Goal: Feedback & Contribution: Submit feedback/report problem

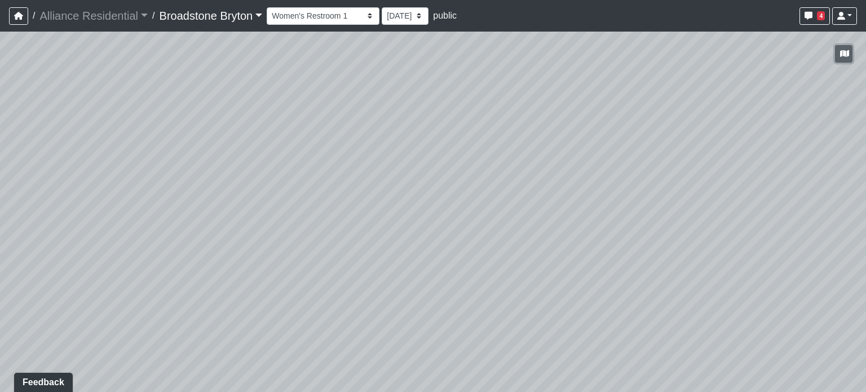
click at [852, 52] on button "button" at bounding box center [843, 53] width 17 height 17
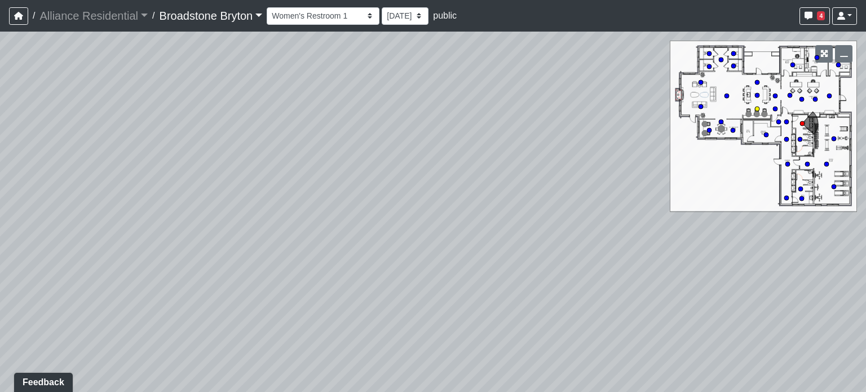
click at [757, 109] on circle at bounding box center [757, 109] width 5 height 5
click at [419, 377] on icon at bounding box center [424, 390] width 34 height 34
drag, startPoint x: 158, startPoint y: 184, endPoint x: 352, endPoint y: 166, distance: 194.3
click at [352, 166] on div "Loading... Kitchen Loading... Living Room Loading... Bedroom Loading... Closet …" at bounding box center [433, 212] width 866 height 360
drag, startPoint x: 153, startPoint y: 181, endPoint x: 466, endPoint y: 156, distance: 314.0
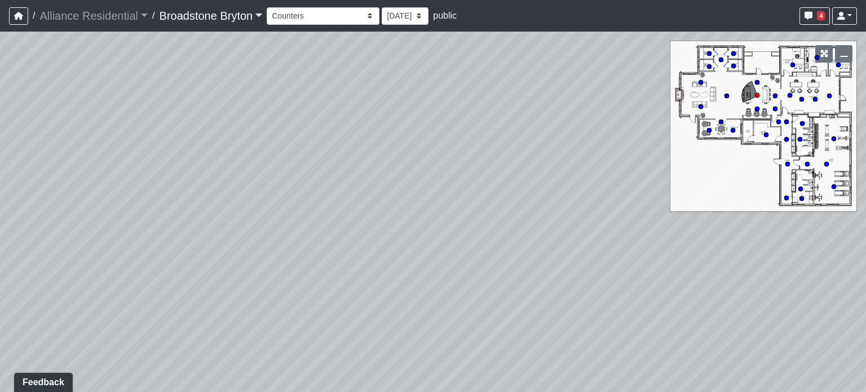
click at [466, 156] on div "Loading... Kitchen Loading... Living Room Loading... Bedroom Loading... Closet …" at bounding box center [433, 212] width 866 height 360
drag, startPoint x: 334, startPoint y: 178, endPoint x: 413, endPoint y: 169, distance: 79.4
click at [413, 169] on div "Loading... Kitchen Loading... Living Room Loading... Bedroom Loading... Closet …" at bounding box center [433, 212] width 866 height 360
drag, startPoint x: 355, startPoint y: 153, endPoint x: 316, endPoint y: 137, distance: 42.2
click at [316, 137] on div "Loading... Kitchen Loading... Living Room Loading... Bedroom Loading... Closet …" at bounding box center [433, 212] width 866 height 360
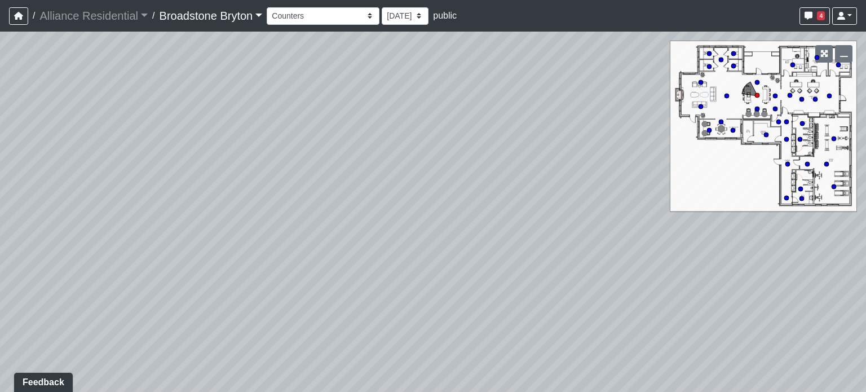
drag, startPoint x: 650, startPoint y: 261, endPoint x: 210, endPoint y: 202, distance: 443.8
click at [210, 202] on div "Loading... Kitchen Loading... Living Room Loading... Bedroom Loading... Closet …" at bounding box center [433, 212] width 866 height 360
drag, startPoint x: 153, startPoint y: 192, endPoint x: 512, endPoint y: 131, distance: 364.4
click at [512, 131] on div "Loading... Kitchen Loading... Living Room Loading... Bedroom Loading... Closet …" at bounding box center [433, 212] width 866 height 360
drag, startPoint x: 551, startPoint y: 176, endPoint x: 516, endPoint y: 151, distance: 43.7
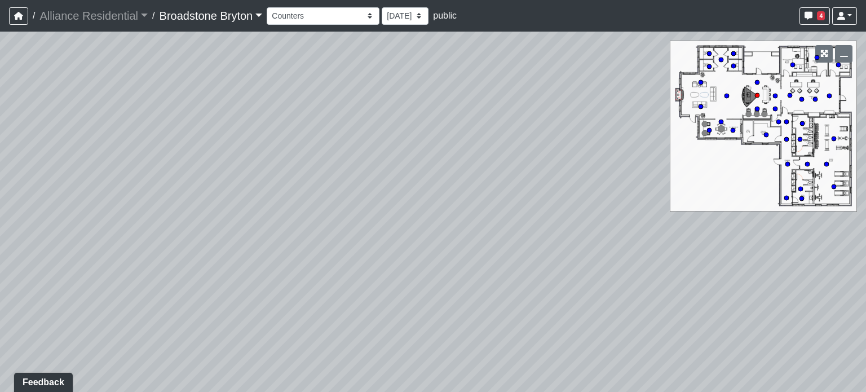
click at [516, 151] on div "Loading... Kitchen Loading... Living Room Loading... Bedroom Loading... Closet …" at bounding box center [433, 212] width 866 height 360
drag, startPoint x: 266, startPoint y: 116, endPoint x: 567, endPoint y: 177, distance: 307.2
click at [567, 177] on div "Loading... Kitchen Loading... Living Room Loading... Bedroom Loading... Closet …" at bounding box center [433, 212] width 866 height 360
drag, startPoint x: 457, startPoint y: 166, endPoint x: 579, endPoint y: 193, distance: 124.4
click at [579, 193] on div "Loading... Kitchen Loading... Living Room Loading... Bedroom Loading... Closet …" at bounding box center [433, 212] width 866 height 360
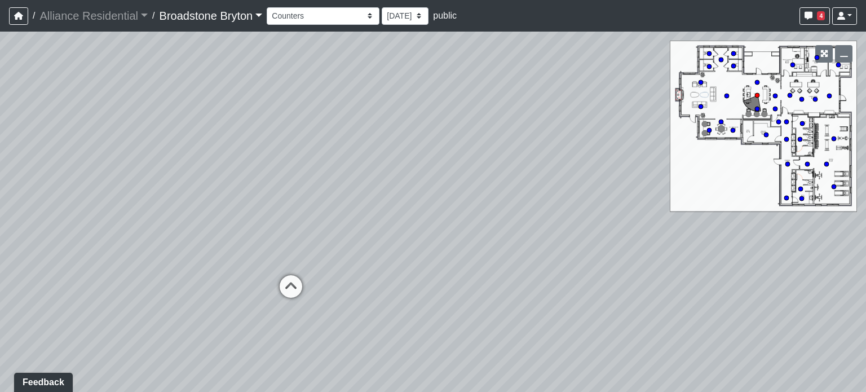
drag, startPoint x: 345, startPoint y: 178, endPoint x: 686, endPoint y: 181, distance: 340.7
click at [686, 181] on div "Loading... Kitchen Loading... Living Room Loading... Bedroom Loading... Closet …" at bounding box center [433, 212] width 866 height 360
drag, startPoint x: 481, startPoint y: 140, endPoint x: 451, endPoint y: 249, distance: 112.2
click at [451, 249] on div "Loading... Kitchen Loading... Living Room Loading... Bedroom Loading... Closet …" at bounding box center [433, 212] width 866 height 360
drag, startPoint x: 606, startPoint y: 259, endPoint x: 352, endPoint y: 178, distance: 267.0
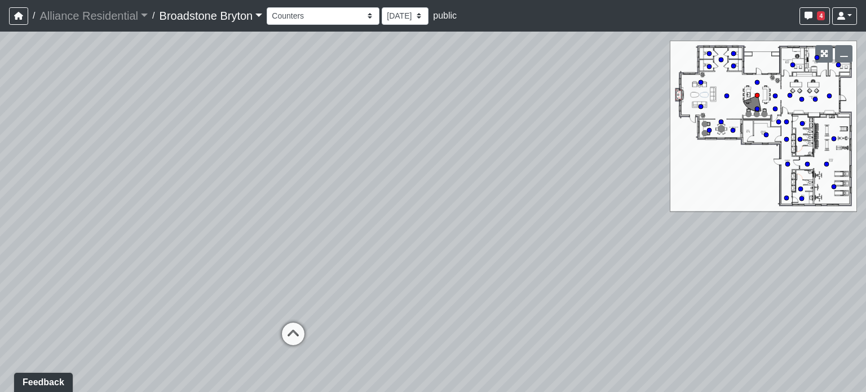
click at [352, 178] on div "Loading... Kitchen Loading... Living Room Loading... Bedroom Loading... Closet …" at bounding box center [433, 212] width 866 height 360
drag, startPoint x: 580, startPoint y: 169, endPoint x: 372, endPoint y: 184, distance: 208.7
click at [370, 184] on div "Loading... Kitchen Loading... Living Room Loading... Bedroom Loading... Closet …" at bounding box center [433, 212] width 866 height 360
drag, startPoint x: 542, startPoint y: 163, endPoint x: 256, endPoint y: 209, distance: 289.7
click at [256, 209] on div "Loading... Kitchen Loading... Living Room Loading... Bedroom Loading... Closet …" at bounding box center [433, 212] width 866 height 360
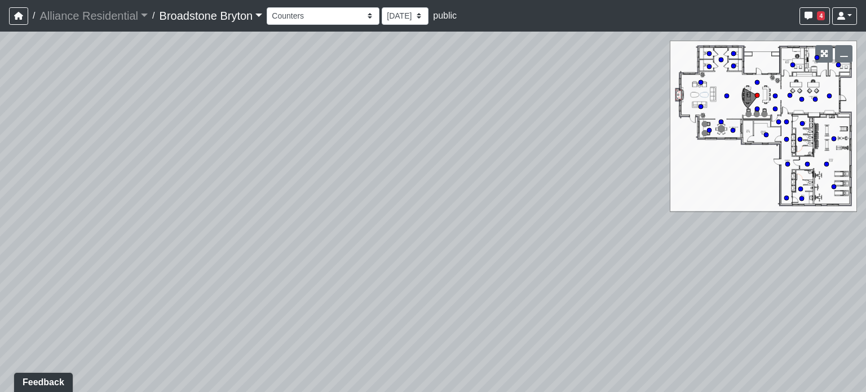
drag, startPoint x: 406, startPoint y: 221, endPoint x: 442, endPoint y: 111, distance: 116.1
click at [442, 111] on div "Loading... Kitchen Loading... Living Room Loading... Bedroom Loading... Closet …" at bounding box center [433, 212] width 866 height 360
click at [453, 105] on div "Loading... Kitchen Loading... Living Room Loading... Bedroom Loading... Closet …" at bounding box center [433, 212] width 866 height 360
click at [726, 94] on circle at bounding box center [727, 96] width 5 height 5
drag, startPoint x: 607, startPoint y: 321, endPoint x: 375, endPoint y: 284, distance: 235.3
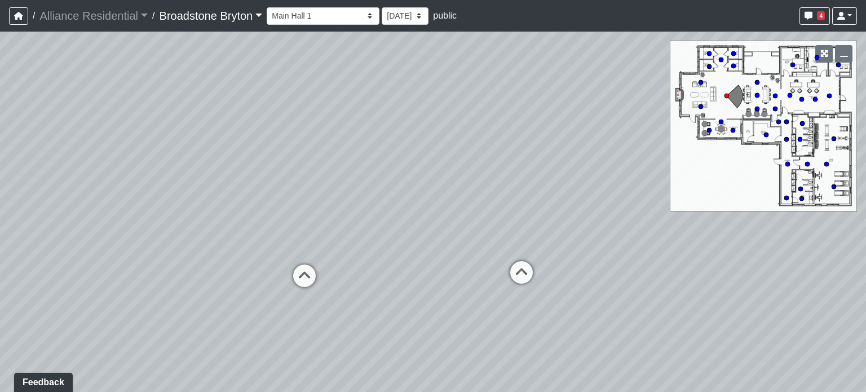
click at [372, 286] on div "Loading... Kitchen Loading... Living Room Loading... Bedroom Loading... Closet …" at bounding box center [433, 212] width 866 height 360
drag, startPoint x: 587, startPoint y: 274, endPoint x: 217, endPoint y: 270, distance: 369.5
click at [217, 270] on div "Loading... Kitchen Loading... Living Room Loading... Bedroom Loading... Closet …" at bounding box center [433, 212] width 866 height 360
drag, startPoint x: 337, startPoint y: 259, endPoint x: 147, endPoint y: 258, distance: 189.5
click at [147, 258] on div "Loading... Kitchen Loading... Living Room Loading... Bedroom Loading... Closet …" at bounding box center [433, 212] width 866 height 360
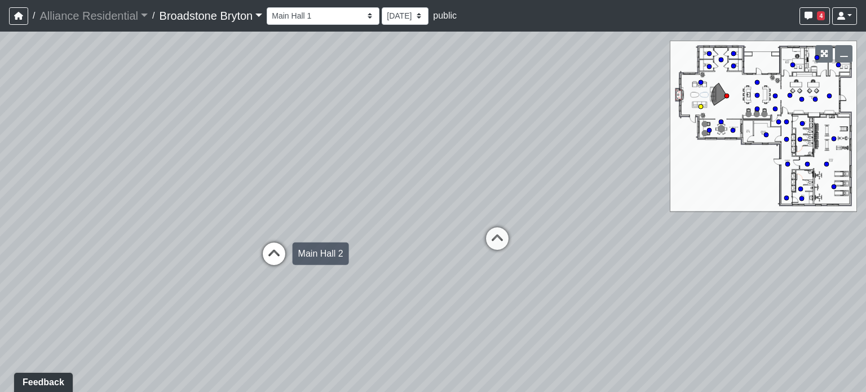
drag, startPoint x: 606, startPoint y: 246, endPoint x: 253, endPoint y: 290, distance: 356.4
click at [253, 290] on div "Loading... Kitchen Loading... Living Room Loading... Bedroom Loading... Closet …" at bounding box center [433, 212] width 866 height 360
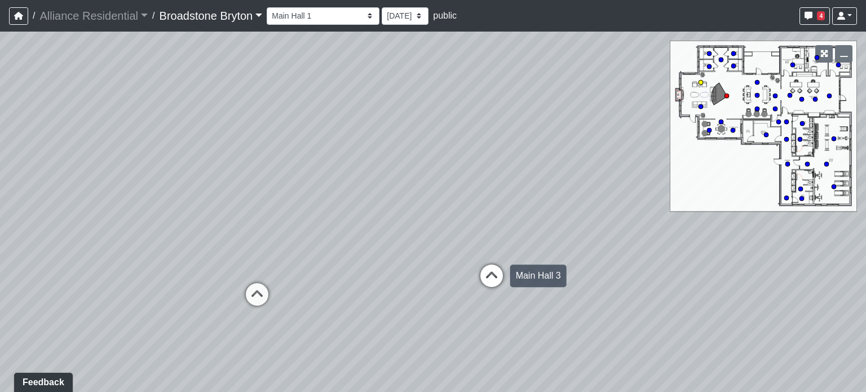
click at [485, 279] on icon at bounding box center [492, 282] width 34 height 34
drag, startPoint x: 293, startPoint y: 183, endPoint x: 483, endPoint y: 195, distance: 191.0
click at [488, 199] on div "Loading... Kitchen Loading... Living Room Loading... Bedroom Loading... Closet …" at bounding box center [433, 212] width 866 height 360
drag, startPoint x: 190, startPoint y: 232, endPoint x: 535, endPoint y: 205, distance: 346.3
click at [535, 205] on div "Loading... Kitchen Loading... Living Room Loading... Bedroom Loading... Closet …" at bounding box center [433, 212] width 866 height 360
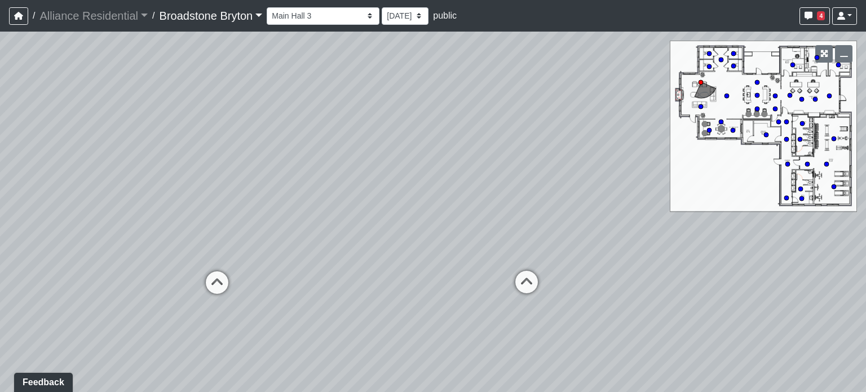
drag, startPoint x: 368, startPoint y: 177, endPoint x: 643, endPoint y: 196, distance: 275.3
click at [643, 196] on div "Loading... Kitchen Loading... Living Room Loading... Bedroom Loading... Closet …" at bounding box center [433, 212] width 866 height 360
drag, startPoint x: 455, startPoint y: 250, endPoint x: 591, endPoint y: 216, distance: 140.8
click at [591, 216] on div "Loading... Kitchen Loading... Living Room Loading... Bedroom Loading... Closet …" at bounding box center [433, 212] width 866 height 360
drag, startPoint x: 90, startPoint y: 173, endPoint x: 514, endPoint y: 168, distance: 424.8
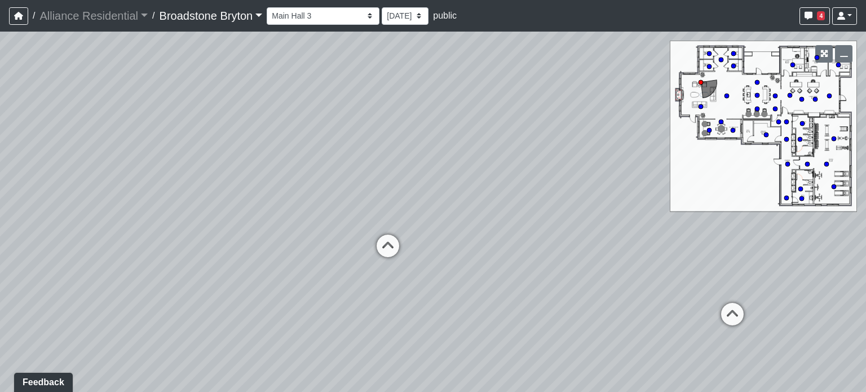
click at [514, 168] on div "Loading... Kitchen Loading... Living Room Loading... Bedroom Loading... Closet …" at bounding box center [433, 212] width 866 height 360
drag, startPoint x: 413, startPoint y: 90, endPoint x: 623, endPoint y: 75, distance: 210.3
click at [622, 75] on div "Loading... Kitchen Loading... Living Room Loading... Bedroom Loading... Closet …" at bounding box center [433, 212] width 866 height 360
drag, startPoint x: 199, startPoint y: 131, endPoint x: 579, endPoint y: 107, distance: 380.9
click at [596, 108] on div "Loading... Kitchen Loading... Living Room Loading... Bedroom Loading... Closet …" at bounding box center [433, 212] width 866 height 360
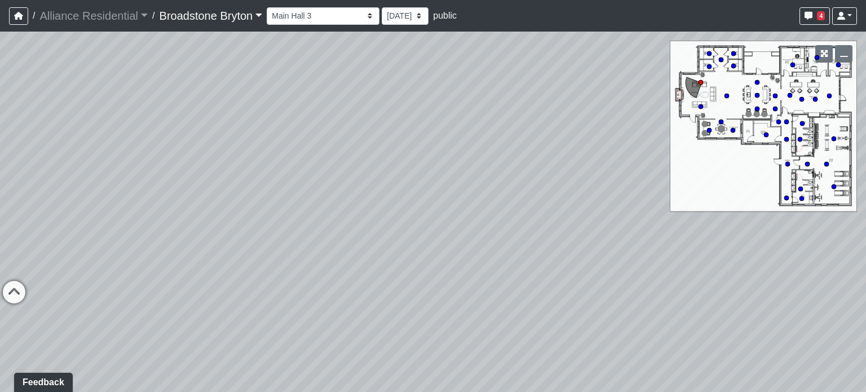
drag, startPoint x: 183, startPoint y: 126, endPoint x: 151, endPoint y: 90, distance: 48.3
click at [430, 89] on div "Loading... Kitchen Loading... Living Room Loading... Bedroom Loading... Closet …" at bounding box center [433, 212] width 866 height 360
drag, startPoint x: 631, startPoint y: 107, endPoint x: 222, endPoint y: 122, distance: 408.6
click at [267, 117] on div "Loading... Kitchen Loading... Living Room Loading... Bedroom Loading... Closet …" at bounding box center [433, 212] width 866 height 360
drag, startPoint x: 401, startPoint y: 110, endPoint x: 387, endPoint y: 177, distance: 67.9
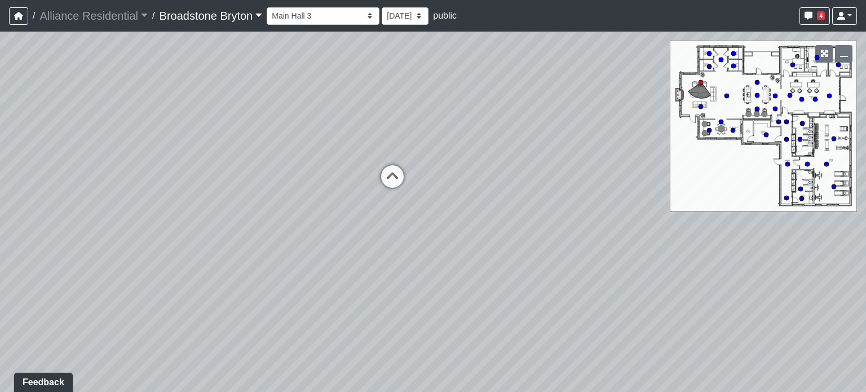
click at [513, 256] on div "Loading... Kitchen Loading... Living Room Loading... Bedroom Loading... Closet …" at bounding box center [433, 212] width 866 height 360
drag, startPoint x: 339, startPoint y: 153, endPoint x: 634, endPoint y: 158, distance: 295.0
click at [634, 158] on div "Loading... Kitchen Loading... Living Room Loading... Bedroom Loading... Closet …" at bounding box center [433, 212] width 866 height 360
drag, startPoint x: 346, startPoint y: 152, endPoint x: 416, endPoint y: 158, distance: 70.3
click at [416, 158] on div "Loading... Kitchen Loading... Living Room Loading... Bedroom Loading... Closet …" at bounding box center [433, 212] width 866 height 360
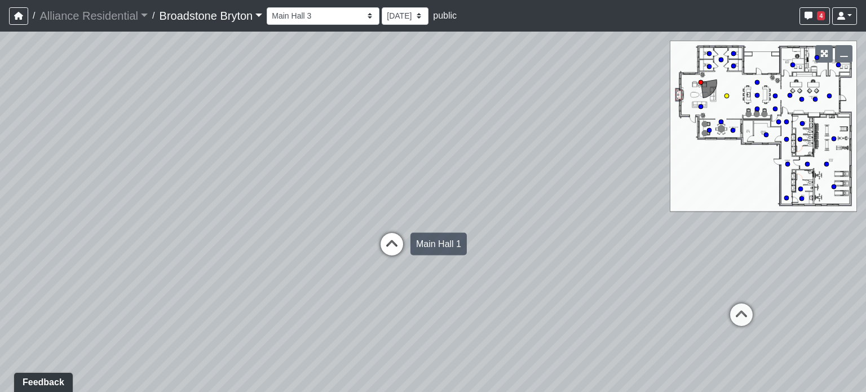
click at [388, 233] on icon at bounding box center [392, 250] width 34 height 34
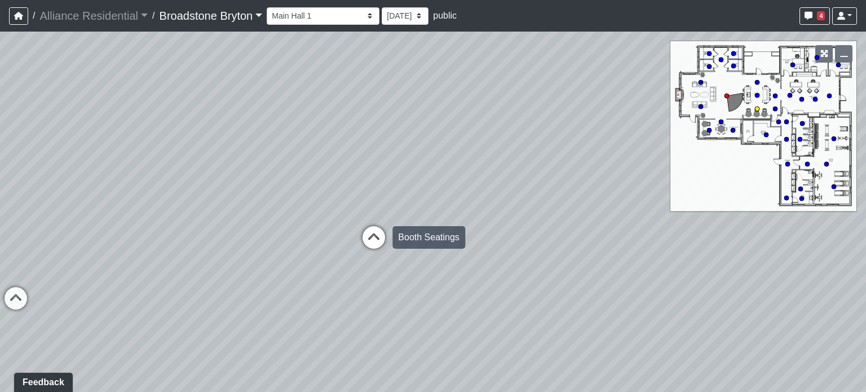
click at [374, 230] on icon at bounding box center [374, 243] width 34 height 34
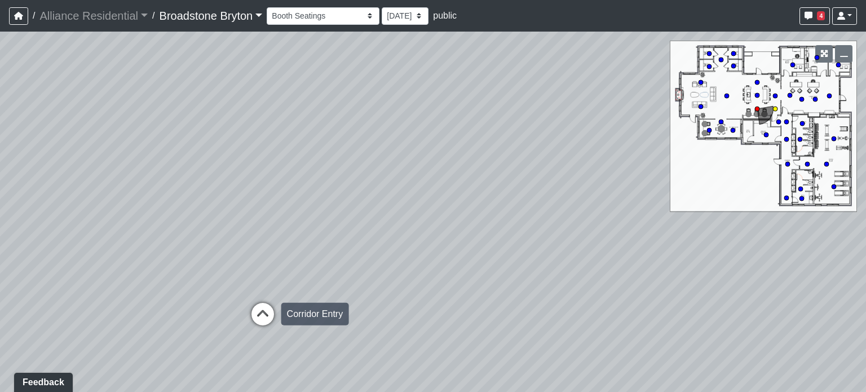
click at [266, 310] on icon at bounding box center [263, 320] width 34 height 34
drag, startPoint x: 517, startPoint y: 245, endPoint x: 121, endPoint y: 111, distance: 417.7
click at [121, 111] on div "Loading... Kitchen Loading... Living Room Loading... Bedroom Loading... Closet …" at bounding box center [433, 212] width 866 height 360
drag, startPoint x: 398, startPoint y: 206, endPoint x: 391, endPoint y: 201, distance: 8.1
click at [398, 205] on icon at bounding box center [404, 217] width 34 height 34
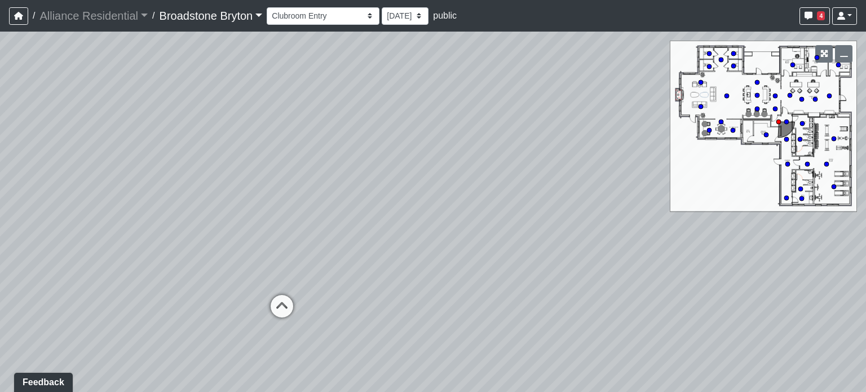
drag, startPoint x: 205, startPoint y: 126, endPoint x: 650, endPoint y: 163, distance: 446.0
click at [641, 160] on div "Loading... Kitchen Loading... Living Room Loading... Bedroom Loading... Closet …" at bounding box center [433, 212] width 866 height 360
click at [331, 315] on icon at bounding box center [337, 327] width 34 height 34
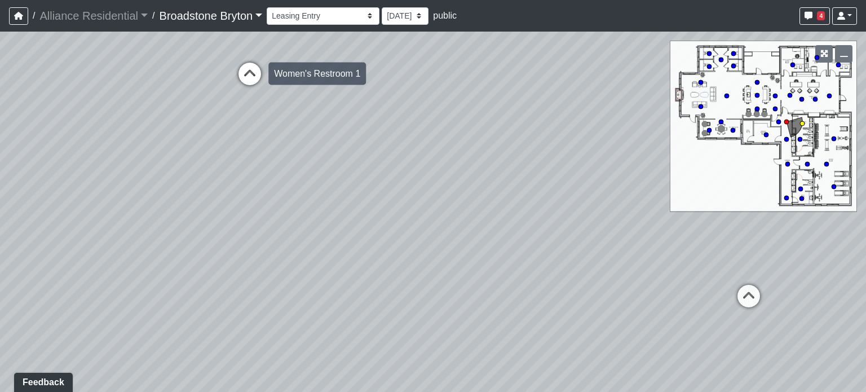
click at [248, 83] on icon at bounding box center [250, 80] width 34 height 34
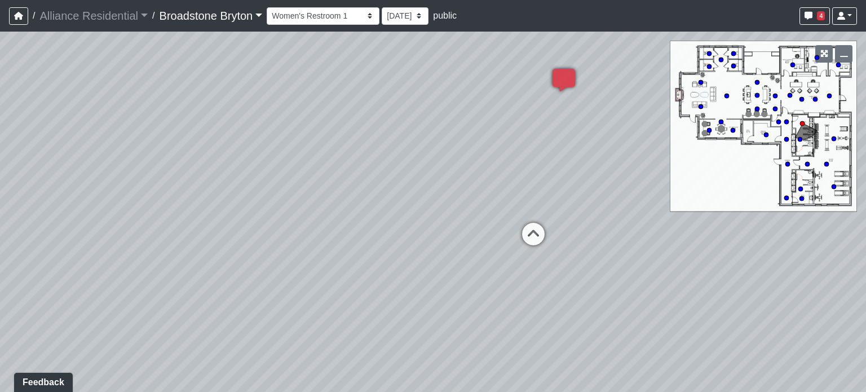
drag, startPoint x: 332, startPoint y: 115, endPoint x: 65, endPoint y: 129, distance: 266.6
click at [65, 129] on div "Loading... Kitchen Loading... Living Room Loading... Bedroom Loading... Closet …" at bounding box center [433, 212] width 866 height 360
drag, startPoint x: 341, startPoint y: 193, endPoint x: 73, endPoint y: 182, distance: 268.2
click at [158, 184] on div "Loading... Kitchen Loading... Living Room Loading... Bedroom Loading... Closet …" at bounding box center [433, 212] width 866 height 360
drag, startPoint x: 431, startPoint y: 183, endPoint x: 402, endPoint y: 208, distance: 38.9
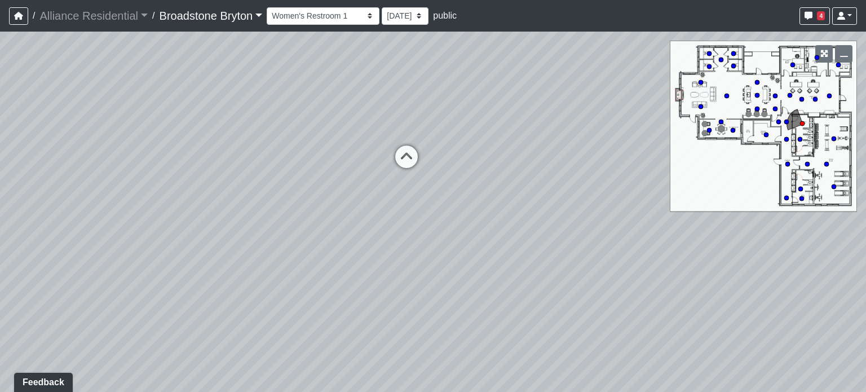
click at [399, 223] on div "Loading... Kitchen Loading... Living Room Loading... Bedroom Loading... Closet …" at bounding box center [433, 212] width 866 height 360
click at [397, 171] on icon at bounding box center [399, 179] width 34 height 34
drag, startPoint x: 174, startPoint y: 113, endPoint x: 443, endPoint y: 144, distance: 270.9
click at [545, 160] on div "Loading... Kitchen Loading... Living Room Loading... Bedroom Loading... Closet …" at bounding box center [433, 212] width 866 height 360
drag, startPoint x: 187, startPoint y: 125, endPoint x: 445, endPoint y: 113, distance: 258.0
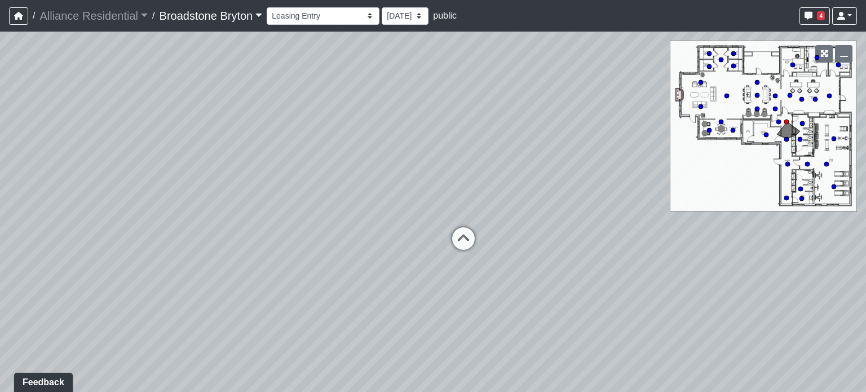
click at [457, 120] on div "Loading... Kitchen Loading... Living Room Loading... Bedroom Loading... Closet …" at bounding box center [433, 212] width 866 height 360
drag, startPoint x: 354, startPoint y: 58, endPoint x: 275, endPoint y: 160, distance: 129.0
click at [276, 159] on div "Loading... Kitchen Loading... Living Room Loading... Bedroom Loading... Closet …" at bounding box center [433, 212] width 866 height 360
click at [462, 343] on icon at bounding box center [469, 339] width 34 height 34
drag, startPoint x: 281, startPoint y: 142, endPoint x: 654, endPoint y: 183, distance: 374.5
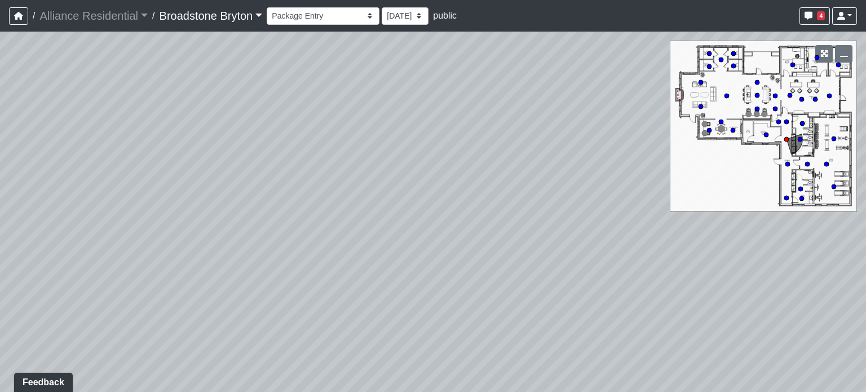
click at [654, 183] on div "Loading... Kitchen Loading... Living Room Loading... Bedroom Loading... Closet …" at bounding box center [433, 212] width 866 height 360
drag, startPoint x: 442, startPoint y: 98, endPoint x: 474, endPoint y: 178, distance: 85.6
click at [474, 178] on div "Loading... Kitchen Loading... Living Room Loading... Bedroom Loading... Closet …" at bounding box center [433, 212] width 866 height 360
drag, startPoint x: 399, startPoint y: 223, endPoint x: 466, endPoint y: 90, distance: 148.8
click at [466, 90] on div "Loading... Kitchen Loading... Living Room Loading... Bedroom Loading... Closet …" at bounding box center [433, 212] width 866 height 360
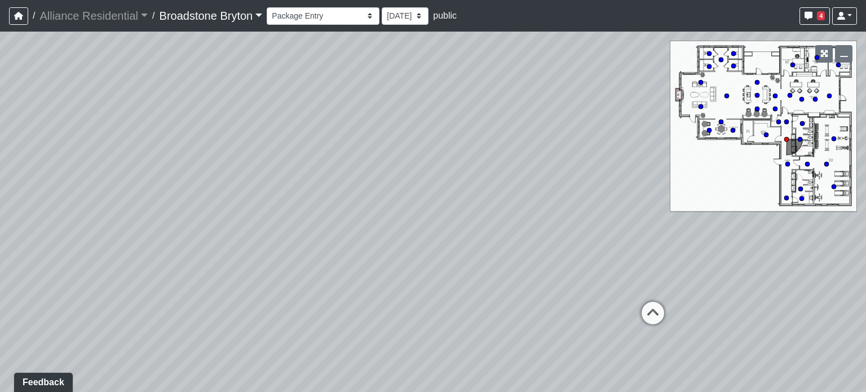
drag, startPoint x: 517, startPoint y: 222, endPoint x: 286, endPoint y: 252, distance: 233.2
click at [286, 252] on div "Loading... Kitchen Loading... Living Room Loading... Bedroom Loading... Closet …" at bounding box center [433, 212] width 866 height 360
drag, startPoint x: 394, startPoint y: 246, endPoint x: 58, endPoint y: 246, distance: 336.2
click at [58, 246] on div "Loading... Kitchen Loading... Living Room Loading... Bedroom Loading... Closet …" at bounding box center [433, 212] width 866 height 360
drag, startPoint x: 224, startPoint y: 157, endPoint x: 363, endPoint y: 1, distance: 208.5
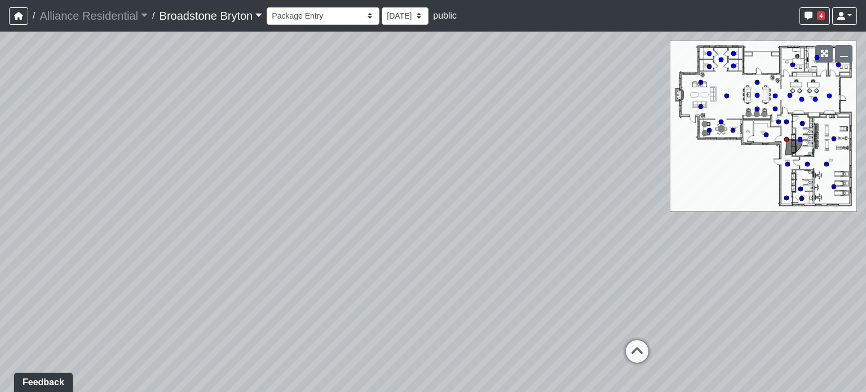
click at [377, 10] on div "/ Alliance Residential Alliance Residential Loading... / Broadstone Bryton Broa…" at bounding box center [433, 196] width 866 height 392
drag, startPoint x: 571, startPoint y: 173, endPoint x: 284, endPoint y: 166, distance: 286.6
click at [307, 164] on div "Loading... Kitchen Loading... Living Room Loading... Bedroom Loading... Closet …" at bounding box center [433, 212] width 866 height 360
drag, startPoint x: 654, startPoint y: 133, endPoint x: 422, endPoint y: 324, distance: 300.9
click at [422, 324] on div "Loading... Kitchen Loading... Living Room Loading... Bedroom Loading... Closet …" at bounding box center [433, 212] width 866 height 360
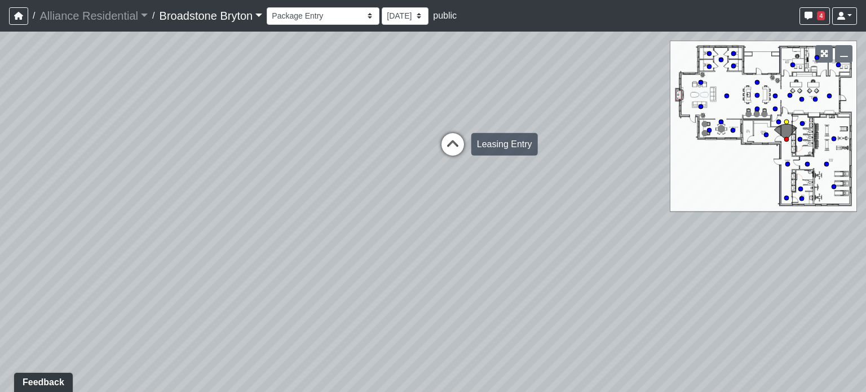
click at [454, 148] on icon at bounding box center [453, 150] width 34 height 34
drag, startPoint x: 405, startPoint y: 153, endPoint x: 451, endPoint y: 159, distance: 46.7
click at [522, 170] on div "Loading... Kitchen Loading... Living Room Loading... Bedroom Loading... Closet …" at bounding box center [433, 212] width 866 height 360
drag, startPoint x: 367, startPoint y: 117, endPoint x: 492, endPoint y: 173, distance: 137.8
click at [517, 189] on div "Loading... Kitchen Loading... Living Room Loading... Bedroom Loading... Closet …" at bounding box center [433, 212] width 866 height 360
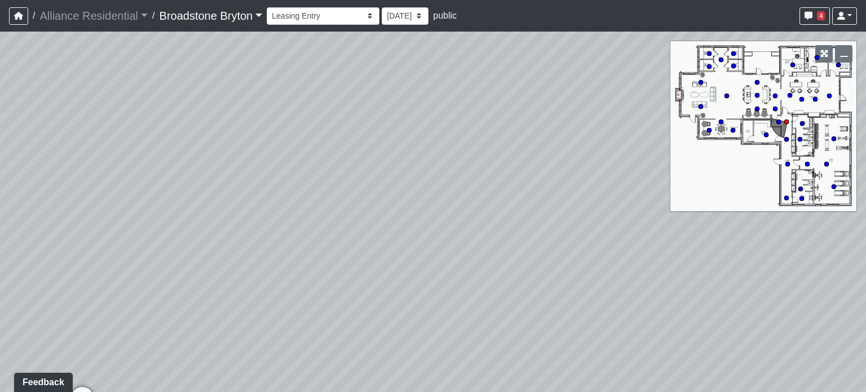
drag, startPoint x: 185, startPoint y: 124, endPoint x: 512, endPoint y: 133, distance: 327.3
click at [514, 133] on div "Loading... Kitchen Loading... Living Room Loading... Bedroom Loading... Closet …" at bounding box center [433, 212] width 866 height 360
drag, startPoint x: 287, startPoint y: 106, endPoint x: 443, endPoint y: 135, distance: 159.4
click at [443, 135] on div "Loading... Kitchen Loading... Living Room Loading... Bedroom Loading... Closet …" at bounding box center [433, 212] width 866 height 360
drag, startPoint x: 478, startPoint y: 331, endPoint x: 413, endPoint y: 200, distance: 146.6
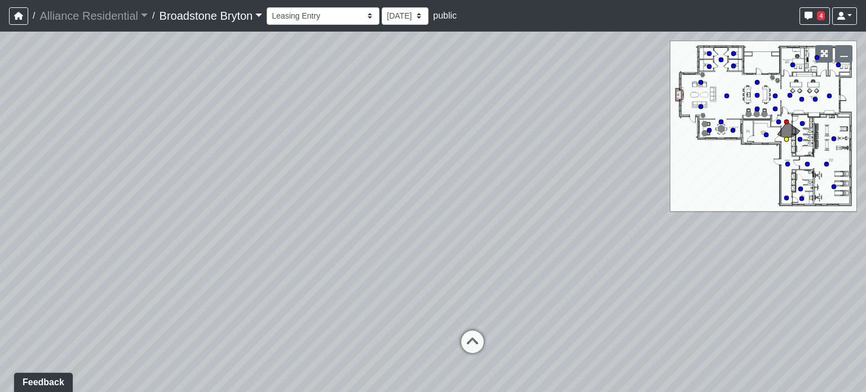
click at [477, 331] on icon at bounding box center [473, 348] width 34 height 34
drag
click at [555, 127] on div "Loading... Kitchen Loading... Living Room Loading... Bedroom Loading... Closet …" at bounding box center [433, 212] width 866 height 360
click at [597, 151] on div "Loading... Kitchen Loading... Living Room Loading... Bedroom Loading... Closet …" at bounding box center [433, 212] width 866 height 360
click at [372, 121] on icon at bounding box center [372, 125] width 34 height 34
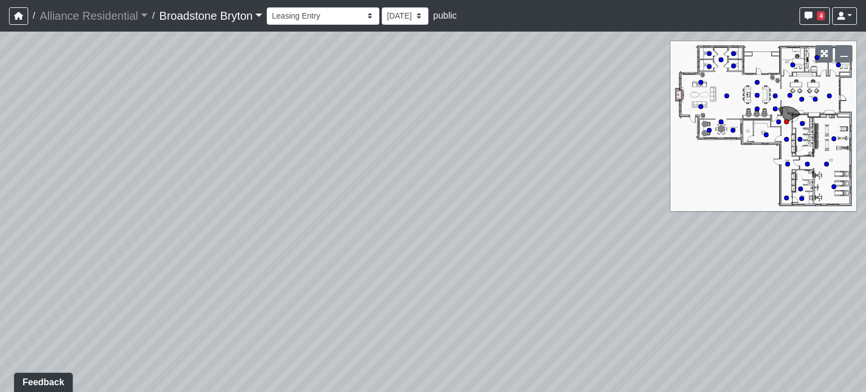
click at [395, 204] on div "Loading... Kitchen Loading... Living Room Loading... Bedroom Loading... Closet …" at bounding box center [433, 212] width 866 height 360
click at [297, 252] on div "Loading... Kitchen Loading... Living Room Loading... Bedroom Loading... Closet …" at bounding box center [433, 212] width 866 height 360
click at [509, 273] on div "Loading... Kitchen Loading... Living Room Loading... Bedroom Loading... Closet …" at bounding box center [433, 212] width 866 height 360
click at [635, 173] on div "Loading... Kitchen Loading... Living Room Loading... Bedroom Loading... Closet …" at bounding box center [433, 212] width 866 height 360
click at [545, 212] on div "Loading... Kitchen Loading... Living Room Loading... Bedroom Loading... Closet …" at bounding box center [433, 212] width 866 height 360
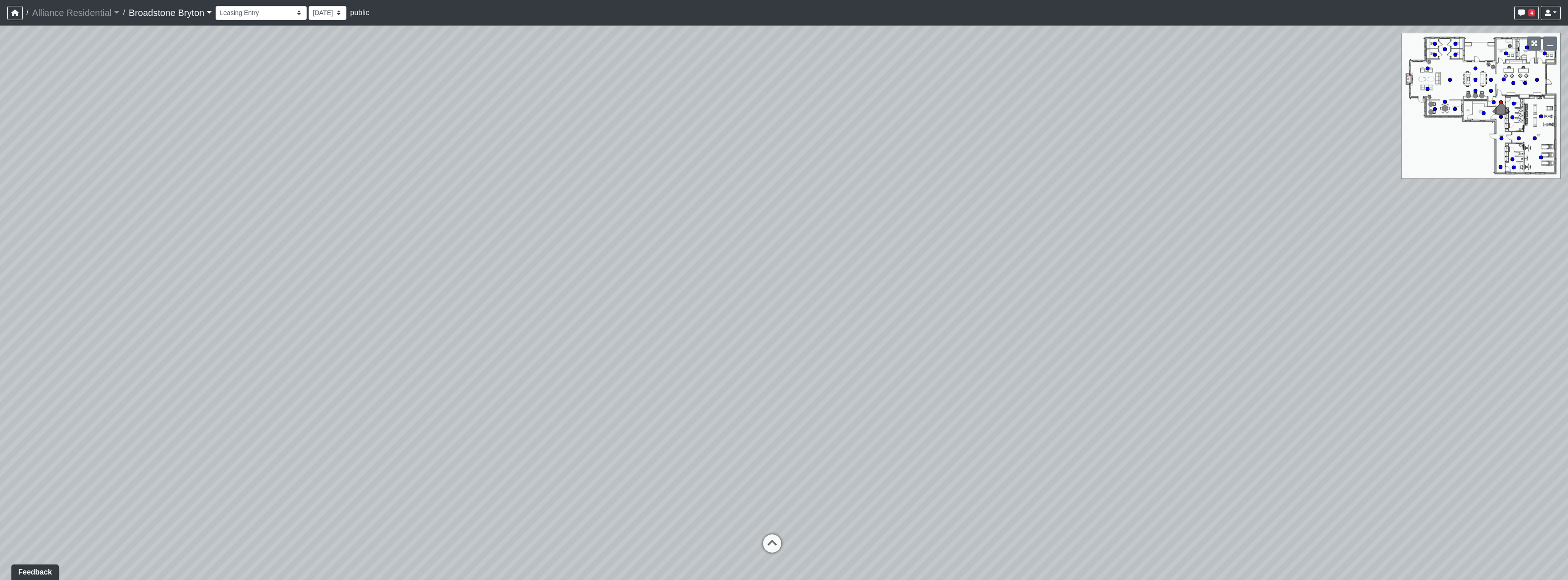
drag, startPoint x: 980, startPoint y: 260, endPoint x: 403, endPoint y: 286, distance: 577.6
click at [403, 286] on div "Loading... Kitchen Loading... Living Room Loading... Bedroom Loading... Closet …" at bounding box center [784, 303] width 1568 height 554
click at [700, 316] on icon at bounding box center [773, 557] width 27 height 28
drag, startPoint x: 257, startPoint y: 268, endPoint x: 997, endPoint y: 176, distance: 745.7
click at [700, 176] on div "Loading... Kitchen Loading... Living Room Loading... Bedroom Loading... Closet …" at bounding box center [784, 303] width 1568 height 554
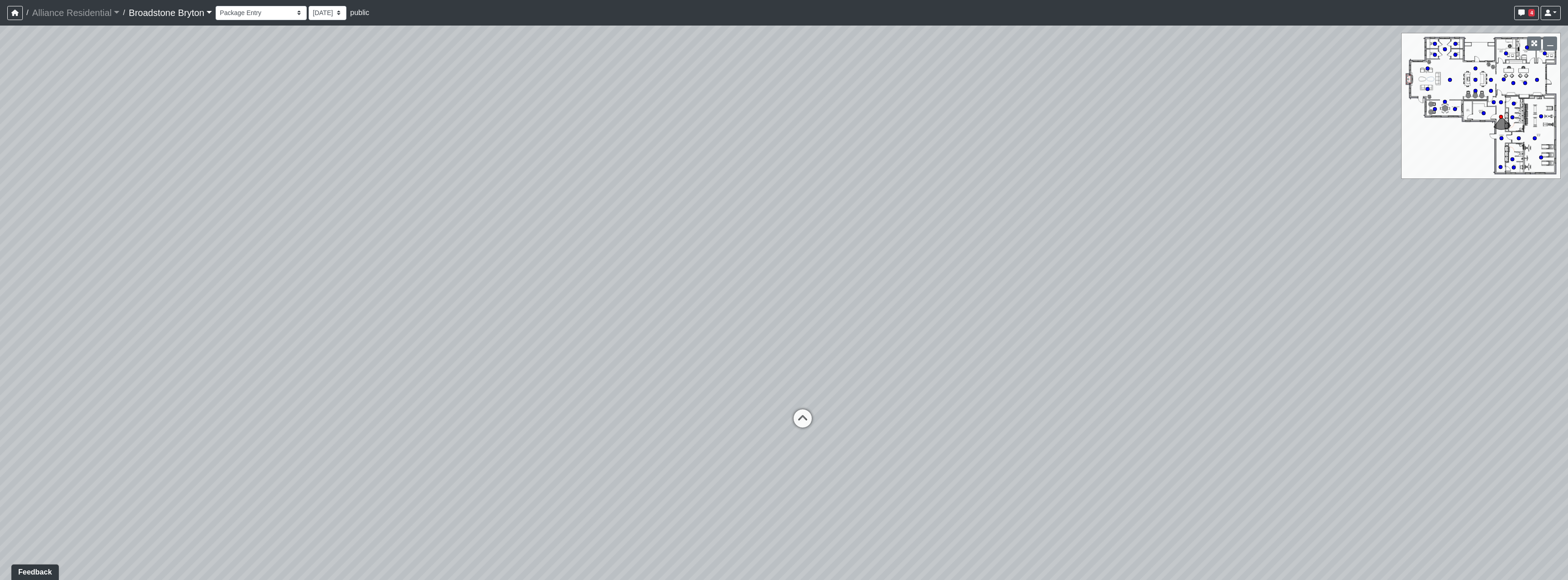
drag, startPoint x: 1111, startPoint y: 223, endPoint x: 453, endPoint y: 258, distance: 658.9
click at [453, 258] on div "Loading... Kitchen Loading... Living Room Loading... Bedroom Loading... Closet …" at bounding box center [784, 303] width 1568 height 554
click at [700, 316] on icon at bounding box center [803, 423] width 27 height 28
drag, startPoint x: 593, startPoint y: 328, endPoint x: 701, endPoint y: 321, distance: 108.2
click at [700, 316] on div "Loading... Kitchen Loading... Living Room Loading... Bedroom Loading... Closet …" at bounding box center [784, 303] width 1568 height 554
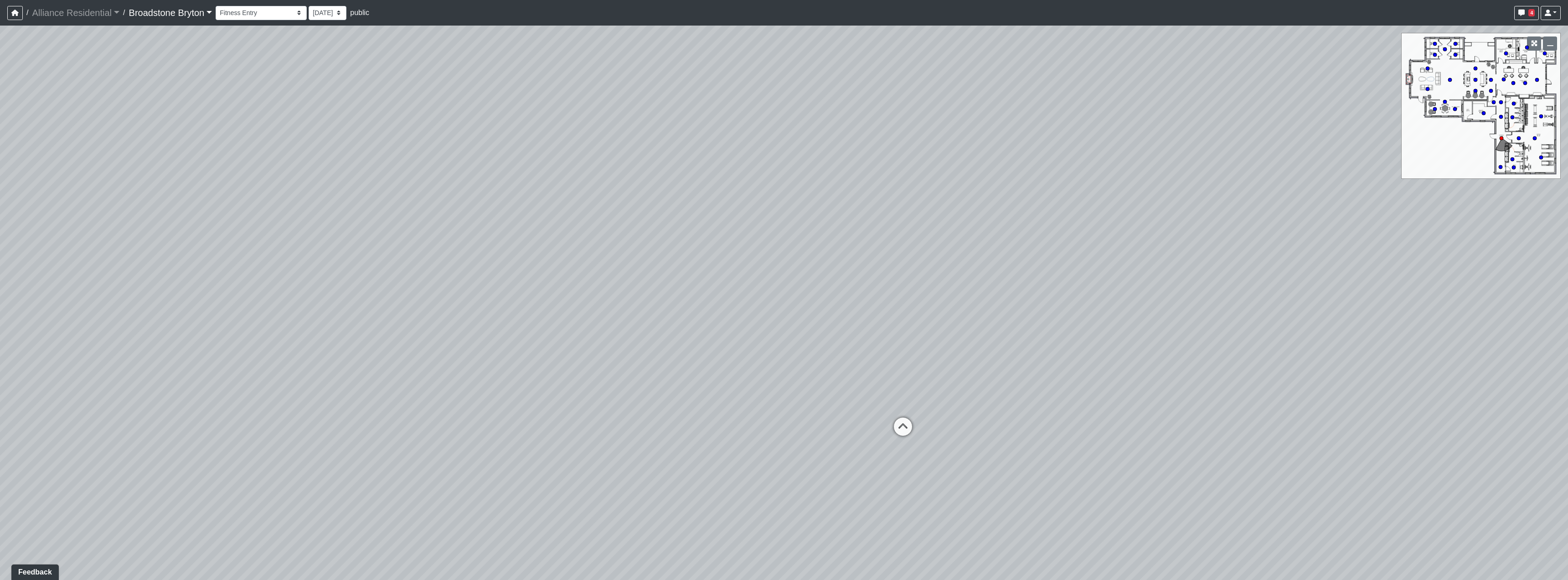
drag, startPoint x: 668, startPoint y: 195, endPoint x: 742, endPoint y: 253, distance: 94.0
click at [700, 253] on div "Loading... Kitchen Loading... Living Room Loading... Bedroom Loading... Closet …" at bounding box center [784, 303] width 1568 height 554
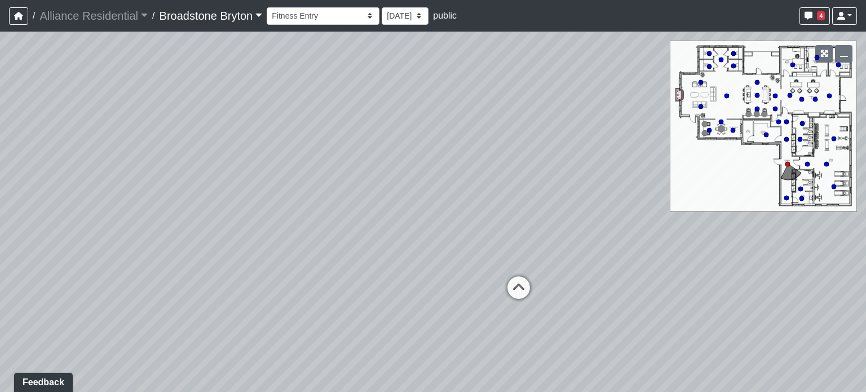
drag, startPoint x: 170, startPoint y: 186, endPoint x: 773, endPoint y: 52, distance: 617.6
click at [785, 52] on div "Loading... Kitchen Loading... Living Room Loading... Bedroom Loading... Closet …" at bounding box center [433, 212] width 866 height 360
drag, startPoint x: 246, startPoint y: 170, endPoint x: 848, endPoint y: 136, distance: 602.8
click at [866, 136] on div "Loading... Kitchen Loading... Living Room Loading... Bedroom Loading... Closet …" at bounding box center [433, 212] width 866 height 360
drag, startPoint x: 759, startPoint y: 227, endPoint x: 192, endPoint y: 208, distance: 567.7
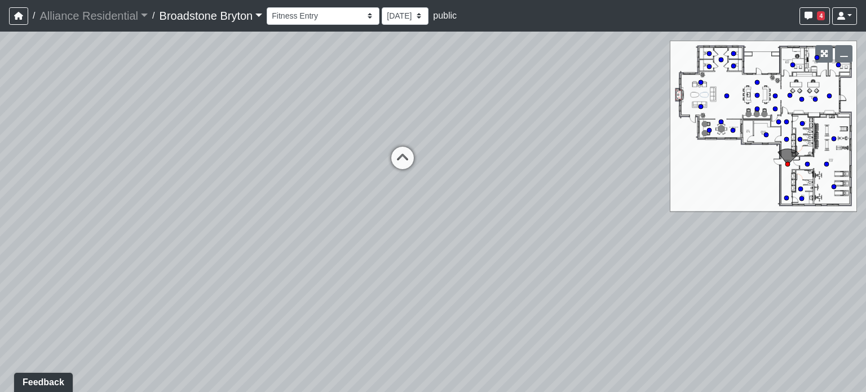
click at [192, 208] on div "Loading... Kitchen Loading... Living Room Loading... Bedroom Loading... Closet …" at bounding box center [433, 212] width 866 height 360
click at [496, 163] on icon at bounding box center [496, 173] width 34 height 34
click at [500, 165] on icon at bounding box center [496, 179] width 34 height 34
drag, startPoint x: 496, startPoint y: 141, endPoint x: 746, endPoint y: 297, distance: 294.7
click at [746, 297] on div "Loading... Kitchen Loading... Living Room Loading... Bedroom Loading... Closet …" at bounding box center [433, 212] width 866 height 360
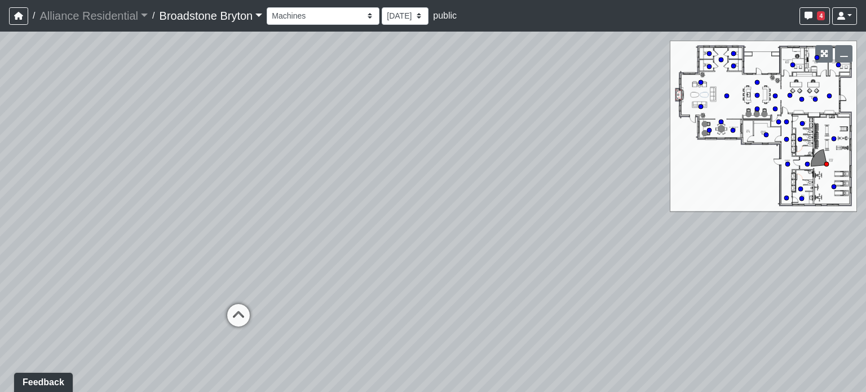
drag, startPoint x: 619, startPoint y: 198, endPoint x: 862, endPoint y: 190, distance: 243.2
click at [866, 190] on div "Loading... Kitchen Loading... Living Room Loading... Bedroom Loading... Closet …" at bounding box center [433, 212] width 866 height 360
click at [343, 285] on div "Loading... Kitchen Loading... Living Room Loading... Bedroom Loading... Closet …" at bounding box center [433, 212] width 866 height 360
click at [355, 286] on icon at bounding box center [365, 293] width 34 height 34
click at [363, 279] on icon at bounding box center [364, 287] width 34 height 34
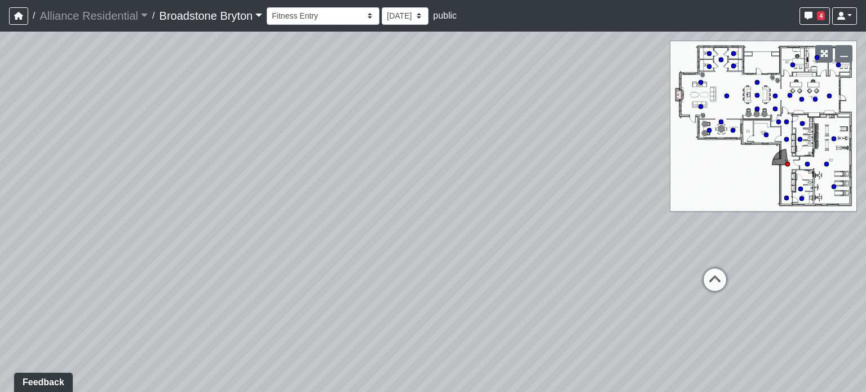
drag, startPoint x: 546, startPoint y: 251, endPoint x: 217, endPoint y: 200, distance: 333.4
click at [154, 212] on div "Loading... Kitchen Loading... Living Room Loading... Bedroom Loading... Closet …" at bounding box center [433, 212] width 866 height 360
click at [550, 225] on icon at bounding box center [550, 231] width 34 height 34
drag, startPoint x: 641, startPoint y: 200, endPoint x: 222, endPoint y: 180, distance: 419.0
click at [222, 180] on div "Loading... Kitchen Loading... Living Room Loading... Bedroom Loading... Closet …" at bounding box center [433, 212] width 866 height 360
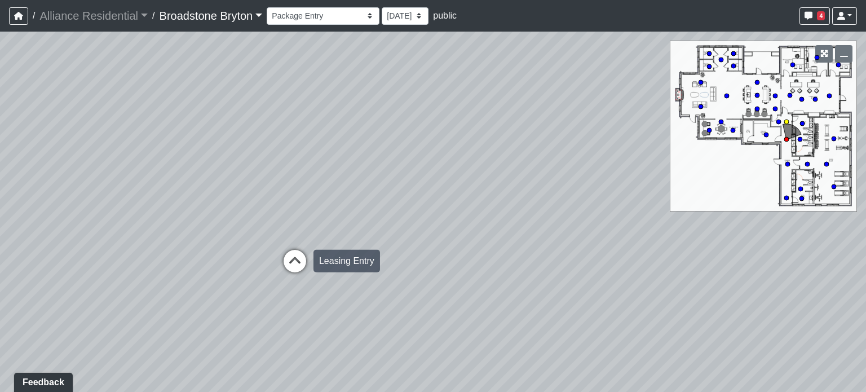
click at [290, 257] on icon at bounding box center [295, 267] width 34 height 34
drag, startPoint x: 591, startPoint y: 217, endPoint x: 213, endPoint y: 207, distance: 377.5
click at [194, 209] on div "Loading... Kitchen Loading... Living Room Loading... Bedroom Loading... Closet …" at bounding box center [433, 212] width 866 height 360
drag, startPoint x: 570, startPoint y: 192, endPoint x: 487, endPoint y: 228, distance: 90.2
click at [487, 228] on div "Loading... Kitchen Loading... Living Room Loading... Bedroom Loading... Closet …" at bounding box center [433, 212] width 866 height 360
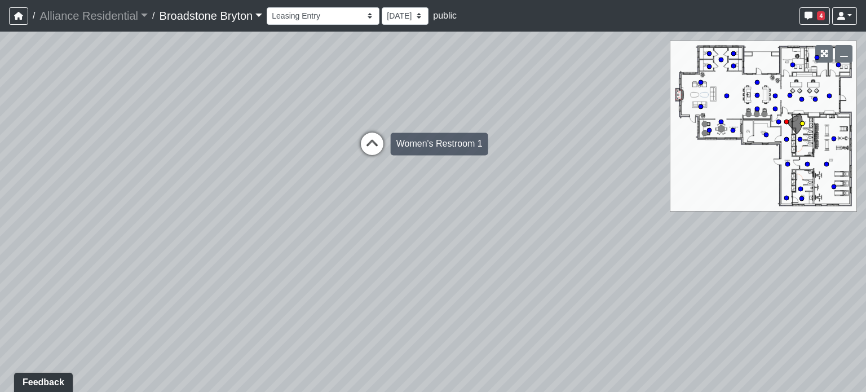
click at [374, 148] on icon at bounding box center [372, 150] width 34 height 34
select select "gjdqba5XnJ9xWAZXzKU9G8"
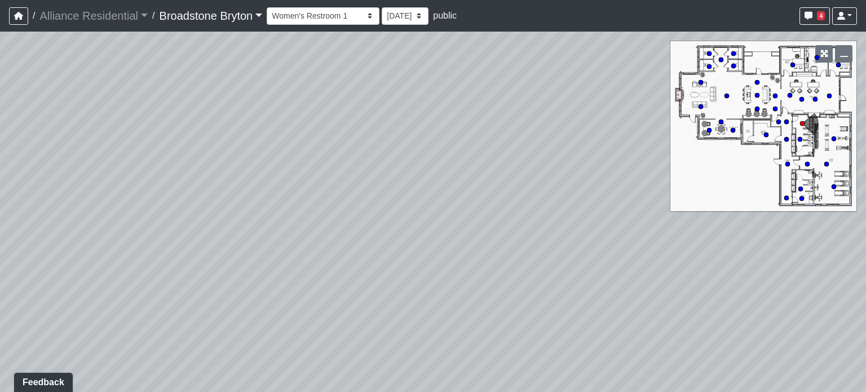
drag, startPoint x: 483, startPoint y: 254, endPoint x: 530, endPoint y: 272, distance: 50.9
click at [530, 272] on div "Loading... Kitchen Loading... Living Room Loading... Bedroom Loading... Closet …" at bounding box center [433, 212] width 866 height 360
drag, startPoint x: 506, startPoint y: 182, endPoint x: 530, endPoint y: 184, distance: 24.4
click at [530, 184] on div "Loading... Kitchen Loading... Living Room Loading... Bedroom Loading... Closet …" at bounding box center [433, 212] width 866 height 360
drag, startPoint x: 532, startPoint y: 207, endPoint x: 531, endPoint y: 214, distance: 6.9
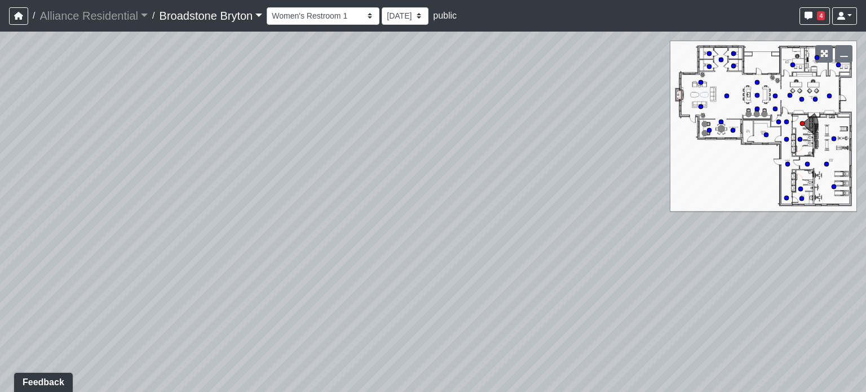
click at [531, 214] on div "Loading... Kitchen Loading... Living Room Loading... Bedroom Loading... Closet …" at bounding box center [433, 212] width 866 height 360
click at [422, 175] on span "Add comment" at bounding box center [449, 178] width 56 height 10
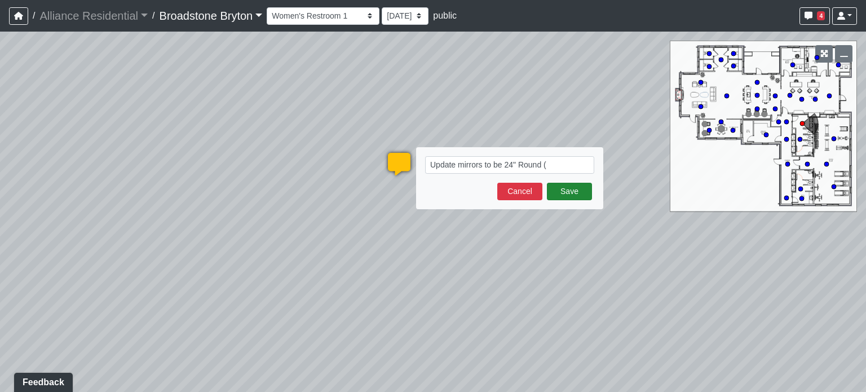
type textarea "Update mirrors to be 24" Round"
click at [584, 192] on button "Save" at bounding box center [569, 191] width 45 height 17
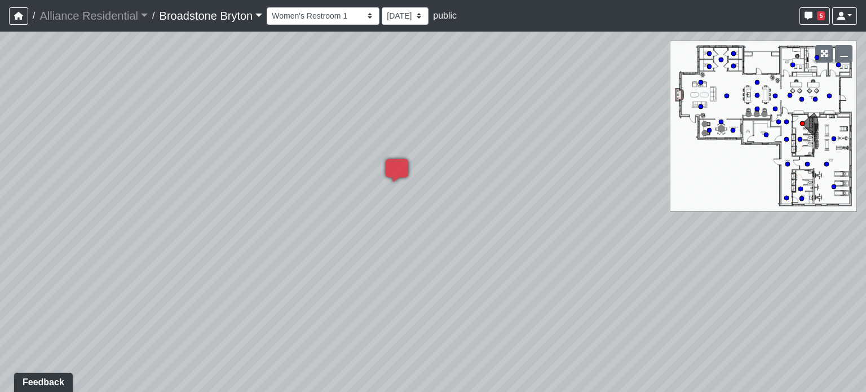
click at [510, 194] on div "Loading... Kitchen Loading... Living Room Loading... Bedroom Loading... Closet …" at bounding box center [433, 212] width 866 height 360
drag, startPoint x: 437, startPoint y: 190, endPoint x: 93, endPoint y: 160, distance: 345.4
click at [93, 161] on div "Loading... Kitchen Loading... Living Room Loading... Bedroom Loading... Closet …" at bounding box center [433, 212] width 866 height 360
drag, startPoint x: 223, startPoint y: 158, endPoint x: 212, endPoint y: 151, distance: 13.0
click at [201, 155] on div "Loading... Kitchen Loading... Living Room Loading... Bedroom Loading... Closet …" at bounding box center [433, 212] width 866 height 360
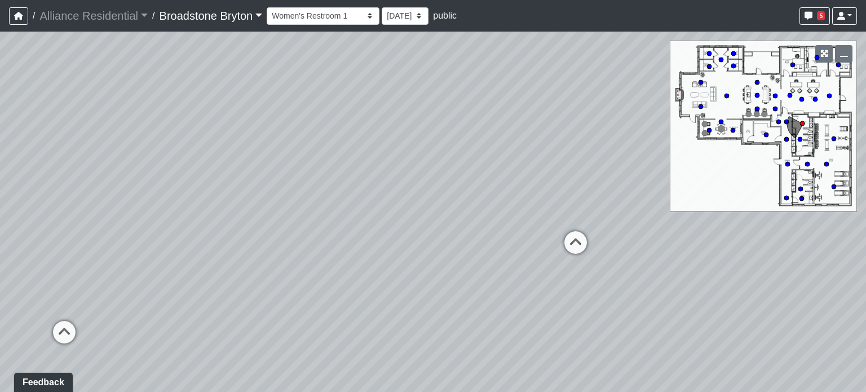
drag, startPoint x: 557, startPoint y: 162, endPoint x: 442, endPoint y: 157, distance: 115.7
click at [442, 157] on div "Loading... Kitchen Loading... Living Room Loading... Bedroom Loading... Closet …" at bounding box center [433, 212] width 866 height 360
click at [549, 241] on icon at bounding box center [547, 239] width 34 height 34
drag, startPoint x: 201, startPoint y: 130, endPoint x: 504, endPoint y: 146, distance: 303.3
click at [596, 151] on div "Loading... Kitchen Loading... Living Room Loading... Bedroom Loading... Closet …" at bounding box center [433, 212] width 866 height 360
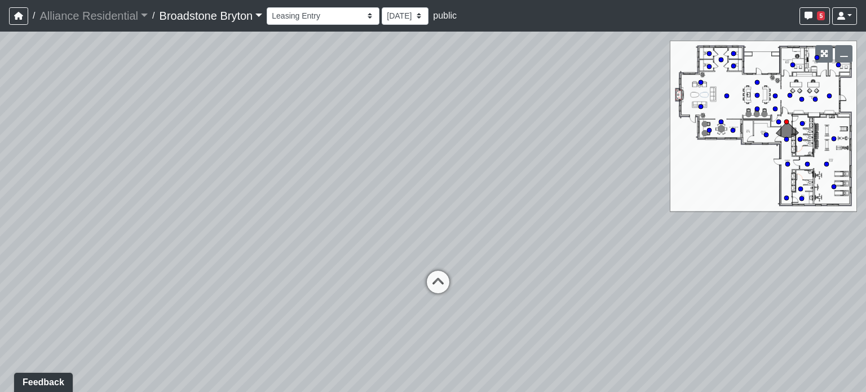
drag, startPoint x: 337, startPoint y: 126, endPoint x: 399, endPoint y: 177, distance: 80.6
click at [399, 177] on div "Loading... Kitchen Loading... Living Room Loading... Bedroom Loading... Closet …" at bounding box center [433, 212] width 866 height 360
click at [422, 277] on icon at bounding box center [438, 288] width 34 height 34
drag, startPoint x: 422, startPoint y: 139, endPoint x: 447, endPoint y: 143, distance: 25.7
click at [443, 133] on div "Loading... Kitchen Loading... Living Room Loading... Bedroom Loading... Closet …" at bounding box center [433, 212] width 866 height 360
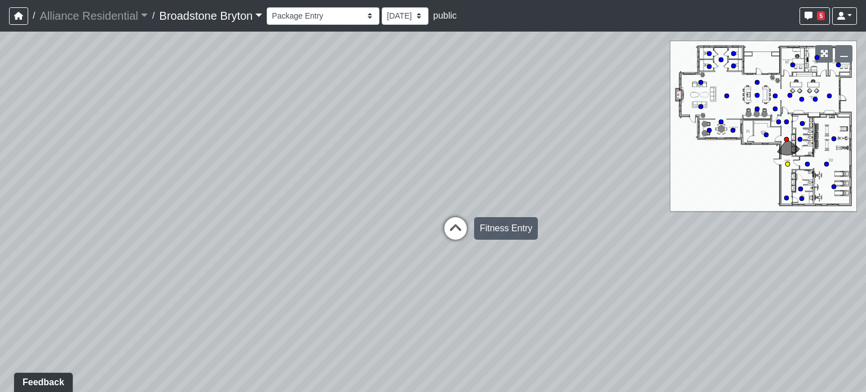
click at [459, 225] on icon at bounding box center [456, 234] width 34 height 34
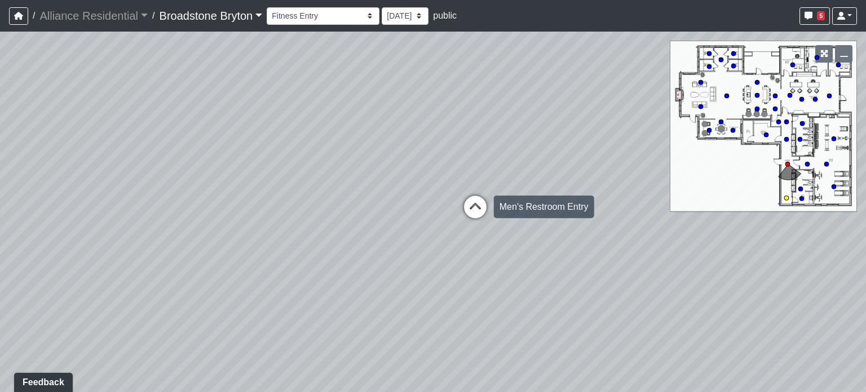
click at [473, 201] on icon at bounding box center [476, 213] width 34 height 34
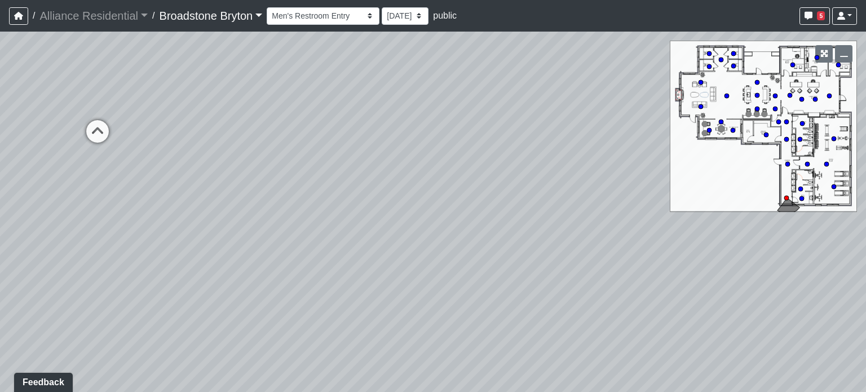
drag, startPoint x: 180, startPoint y: 108, endPoint x: 449, endPoint y: 133, distance: 270.2
click at [453, 133] on div "Loading... Kitchen Loading... Living Room Loading... Bedroom Loading... Closet …" at bounding box center [433, 212] width 866 height 360
drag, startPoint x: 659, startPoint y: 151, endPoint x: 682, endPoint y: 155, distance: 23.6
click at [726, 157] on div "Loading... Kitchen Loading... Living Room Loading... Bedroom Loading... Closet …" at bounding box center [433, 212] width 866 height 360
click at [417, 149] on icon at bounding box center [424, 158] width 34 height 34
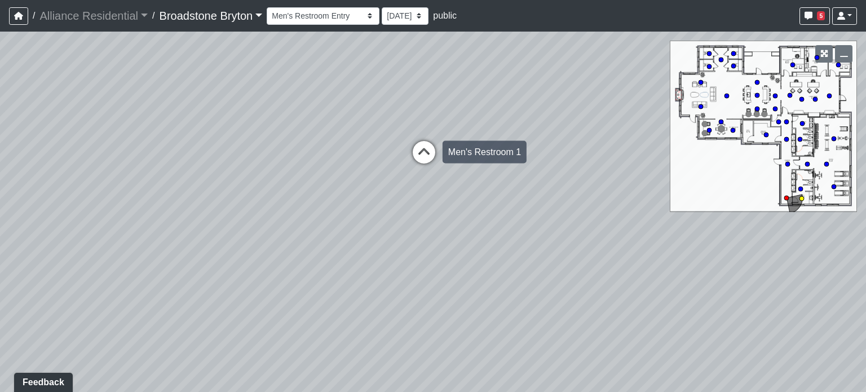
select select "s4evSvXbcp4xbT1yeRWZEc"
drag, startPoint x: 326, startPoint y: 154, endPoint x: 490, endPoint y: 187, distance: 167.4
click at [490, 187] on div "Loading... Kitchen Loading... Living Room Loading... Bedroom Loading... Closet …" at bounding box center [433, 212] width 866 height 360
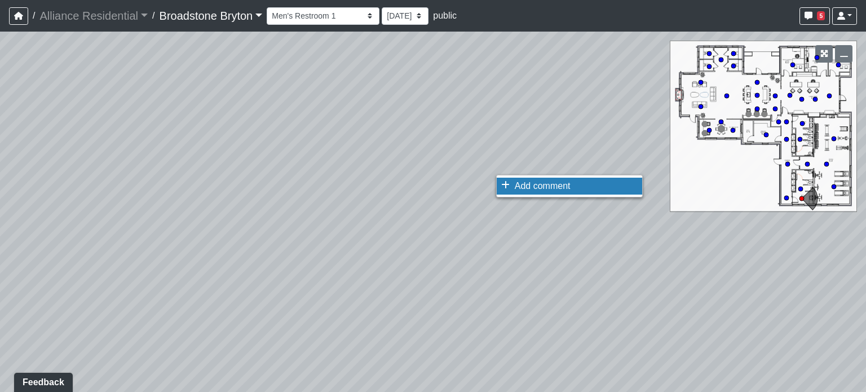
click at [542, 184] on span "Add comment" at bounding box center [543, 186] width 56 height 10
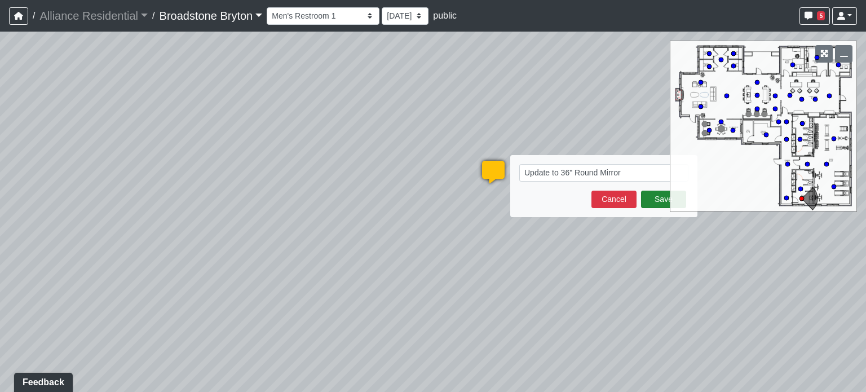
type textarea "Update to 36" Round Mirror"
click at [656, 194] on button "Save" at bounding box center [663, 199] width 45 height 17
select select "s4evSvXbcp4xbT1yeRWZEc"
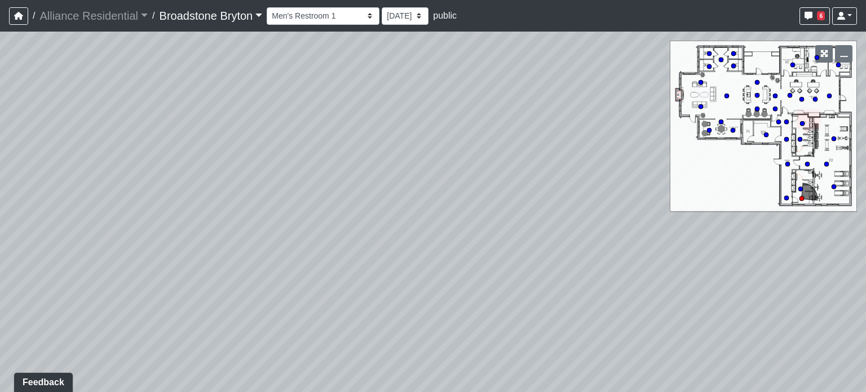
drag, startPoint x: 387, startPoint y: 149, endPoint x: 600, endPoint y: 118, distance: 215.4
click at [600, 118] on div "Loading... Kitchen Loading... Living Room Loading... Bedroom Loading... Closet …" at bounding box center [433, 212] width 866 height 360
drag, startPoint x: 236, startPoint y: 114, endPoint x: 341, endPoint y: 190, distance: 128.8
click at [341, 190] on div "Loading... Kitchen Loading... Living Room Loading... Bedroom Loading... Closet …" at bounding box center [433, 212] width 866 height 360
drag, startPoint x: 160, startPoint y: 145, endPoint x: 334, endPoint y: 122, distance: 175.3
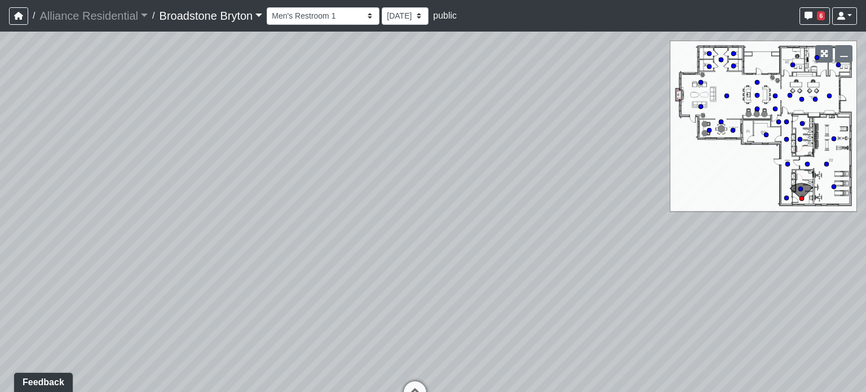
click at [334, 122] on div "Loading... Kitchen Loading... Living Room Loading... Bedroom Loading... Closet …" at bounding box center [433, 212] width 866 height 360
click at [409, 143] on span "Add comment" at bounding box center [428, 140] width 56 height 10
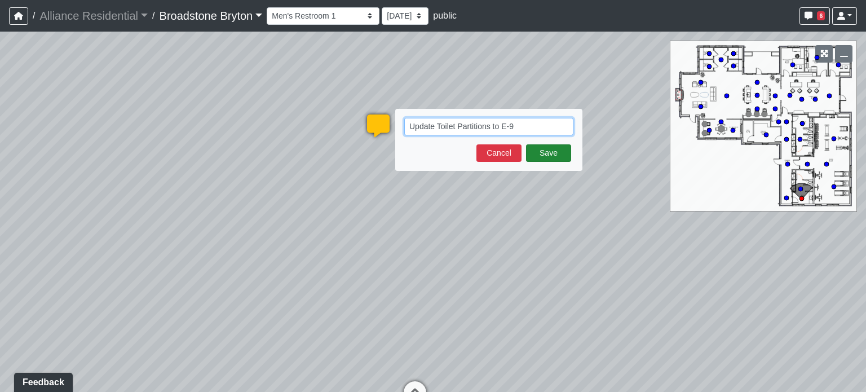
type textarea "Update Toilet Partitions to E-9"
click at [538, 146] on button "Save" at bounding box center [548, 152] width 45 height 17
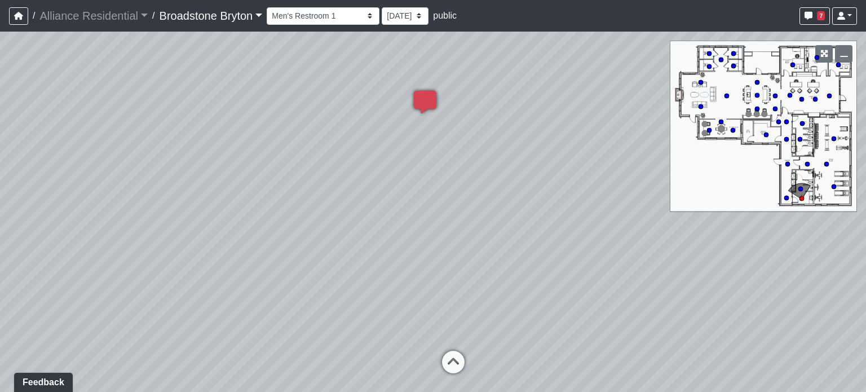
drag, startPoint x: 259, startPoint y: 219, endPoint x: 582, endPoint y: 152, distance: 329.5
click at [582, 152] on div "Loading... Kitchen Loading... Living Room Loading... Bedroom Loading... Closet …" at bounding box center [433, 212] width 866 height 360
drag, startPoint x: 424, startPoint y: 168, endPoint x: 649, endPoint y: 157, distance: 224.7
click at [649, 157] on div "Loading... Kitchen Loading... Living Room Loading... Bedroom Loading... Closet …" at bounding box center [433, 212] width 866 height 360
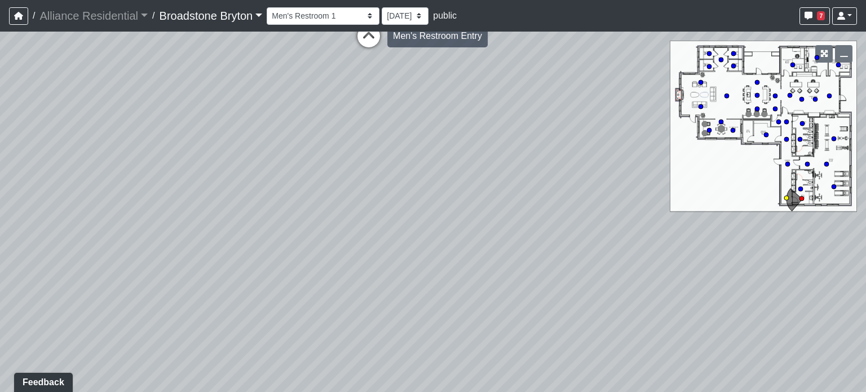
click at [370, 42] on icon at bounding box center [369, 42] width 34 height 34
drag, startPoint x: 448, startPoint y: 147, endPoint x: 197, endPoint y: 139, distance: 251.7
click at [197, 139] on div "Loading... Kitchen Loading... Living Room Loading... Bedroom Loading... Closet …" at bounding box center [433, 212] width 866 height 360
drag, startPoint x: 382, startPoint y: 177, endPoint x: 214, endPoint y: 248, distance: 182.3
click at [214, 248] on div "Loading... Kitchen Loading... Living Room Loading... Bedroom Loading... Closet …" at bounding box center [433, 212] width 866 height 360
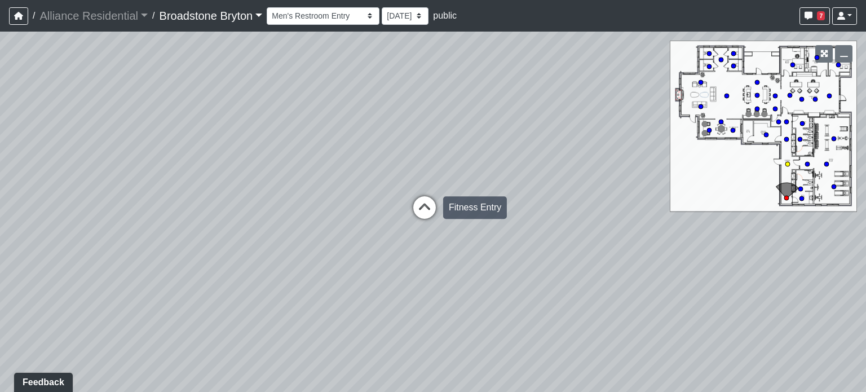
click at [429, 198] on icon at bounding box center [425, 213] width 34 height 34
select select "rewj7XcUoHUnDvUeLTdGk9"
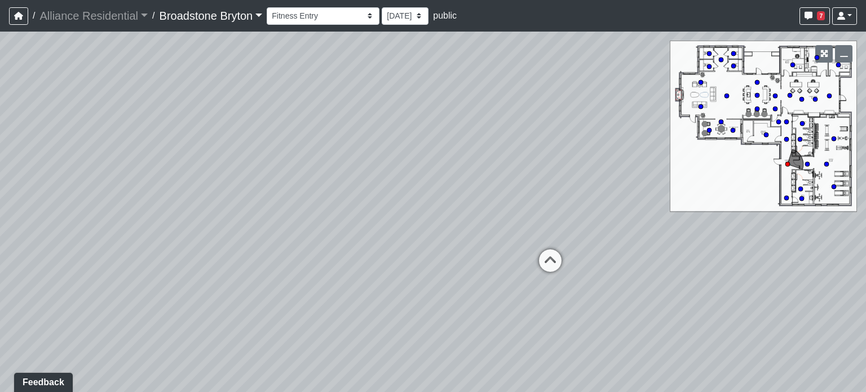
drag, startPoint x: 560, startPoint y: 206, endPoint x: 136, endPoint y: 205, distance: 424.2
click at [136, 205] on div "Loading... Kitchen Loading... Living Room Loading... Bedroom Loading... Closet …" at bounding box center [433, 212] width 866 height 360
click at [661, 164] on div "Loading... Kitchen Loading... Living Room Loading... Bedroom Loading... Closet …" at bounding box center [433, 212] width 866 height 360
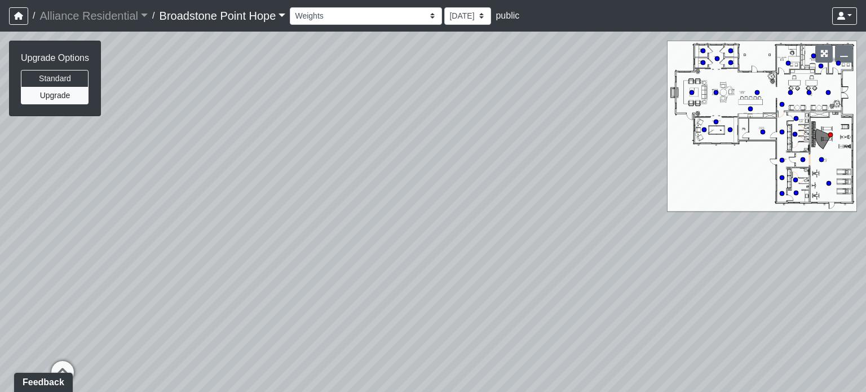
drag, startPoint x: 481, startPoint y: 204, endPoint x: 354, endPoint y: 225, distance: 128.7
click at [354, 225] on div "Loading... Machines Loading... Cardio" at bounding box center [433, 212] width 866 height 360
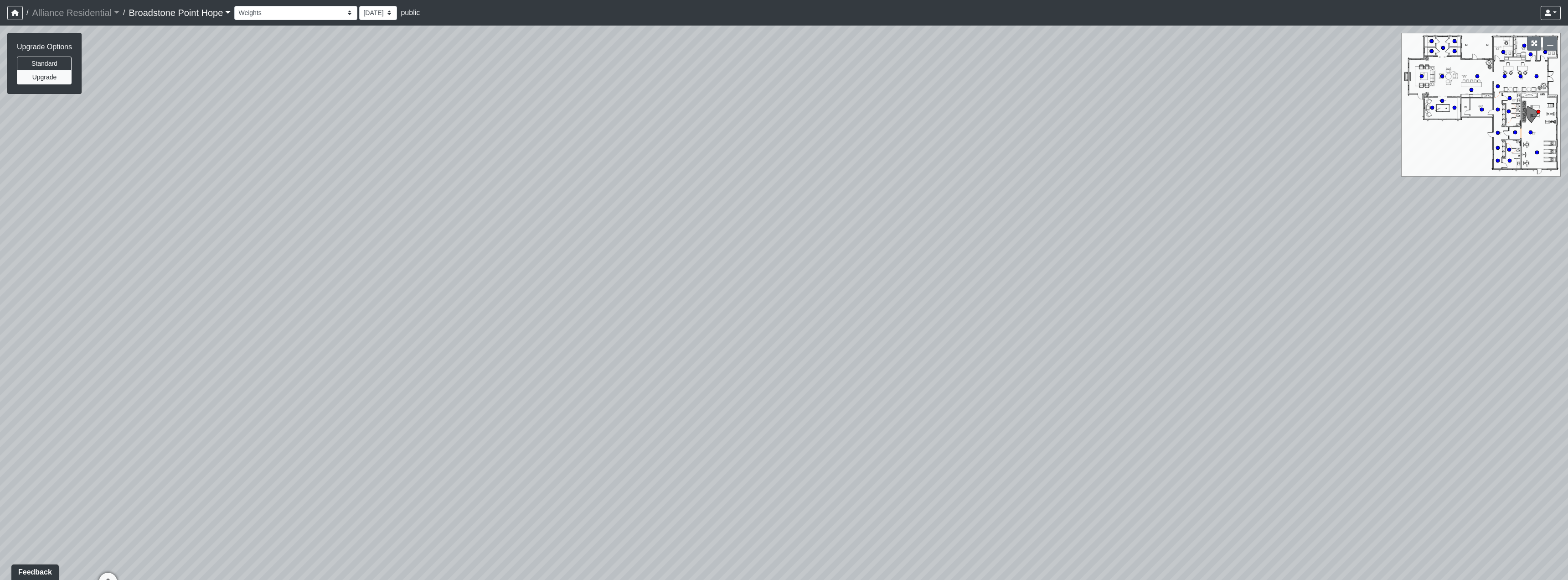
drag, startPoint x: 577, startPoint y: 247, endPoint x: 525, endPoint y: 257, distance: 53.0
click at [525, 257] on div "Loading... Machines Loading... Cardio" at bounding box center [784, 303] width 1568 height 554
click at [700, 112] on circle at bounding box center [1509, 111] width 4 height 4
drag, startPoint x: 792, startPoint y: 209, endPoint x: 672, endPoint y: 251, distance: 127.1
click at [672, 251] on div "Loading... Machines Loading... Cardio Loading... Womens Restroom 1" at bounding box center [784, 303] width 1568 height 554
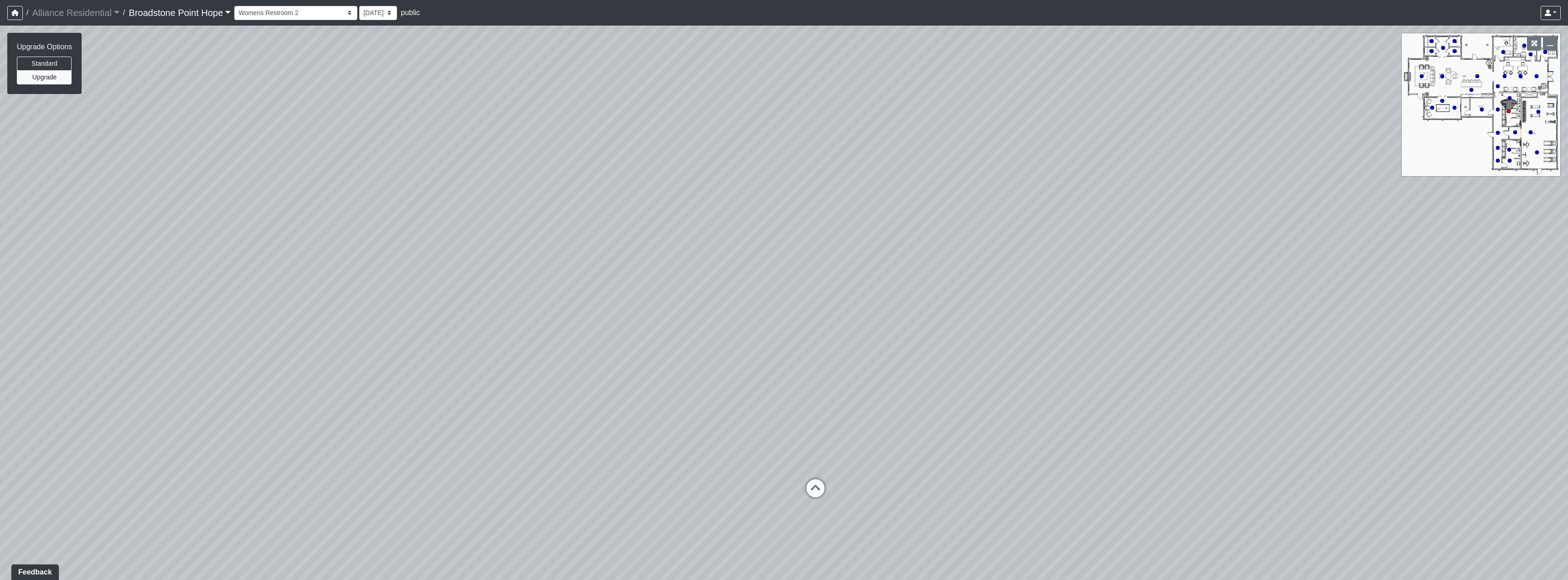
drag, startPoint x: 886, startPoint y: 129, endPoint x: 939, endPoint y: 83, distance: 70.2
click at [700, 86] on div "Loading... Machines Loading... Cardio Loading... Womens Restroom 1" at bounding box center [784, 303] width 1568 height 554
click at [700, 316] on icon at bounding box center [816, 490] width 27 height 28
drag, startPoint x: 1141, startPoint y: 159, endPoint x: 796, endPoint y: 132, distance: 346.1
click at [700, 132] on div "Loading... Machines Loading... Cardio Loading... Womens Restroom 1 Loading... P…" at bounding box center [784, 303] width 1568 height 554
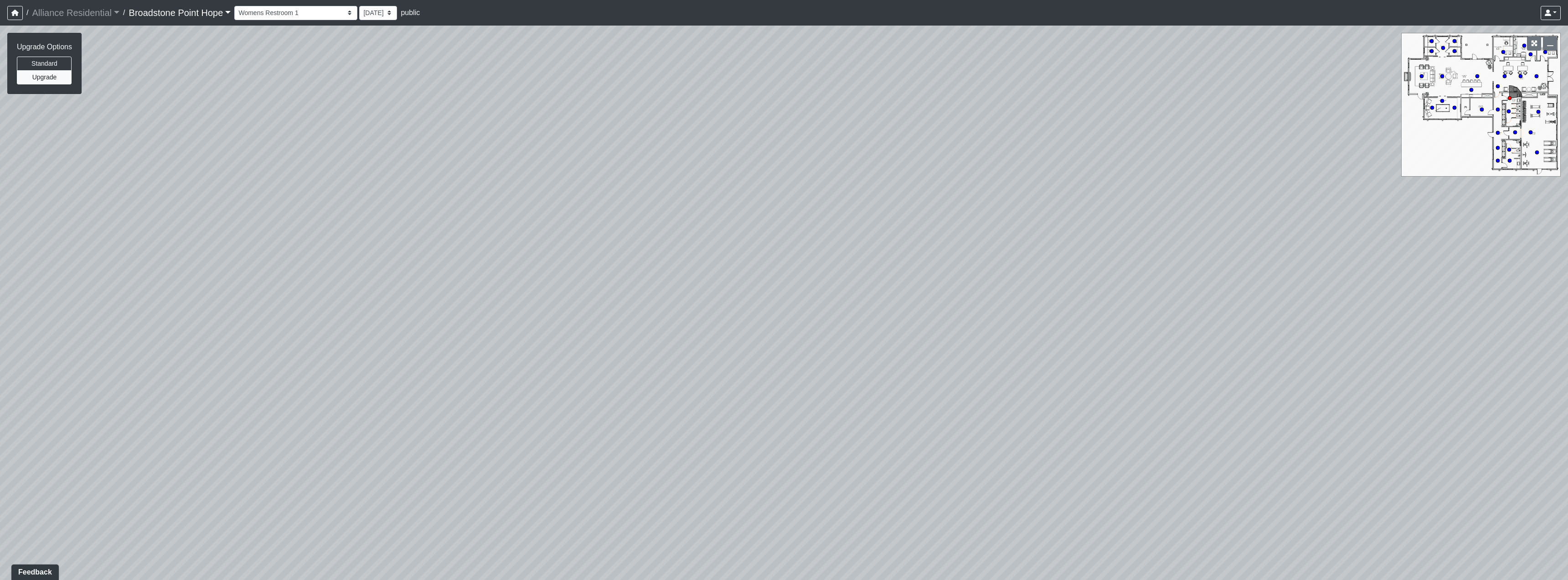
drag, startPoint x: 912, startPoint y: 160, endPoint x: 894, endPoint y: 152, distance: 19.7
click at [700, 159] on div "Loading... Machines Loading... Cardio Loading... Womens Restroom 1 Loading... P…" at bounding box center [784, 303] width 1568 height 554
drag, startPoint x: 1125, startPoint y: 159, endPoint x: 894, endPoint y: 150, distance: 231.2
click at [700, 151] on div "Loading... Machines Loading... Cardio Loading... Womens Restroom 1 Loading... P…" at bounding box center [784, 303] width 1568 height 554
drag, startPoint x: 1115, startPoint y: 150, endPoint x: 1052, endPoint y: 150, distance: 63.0
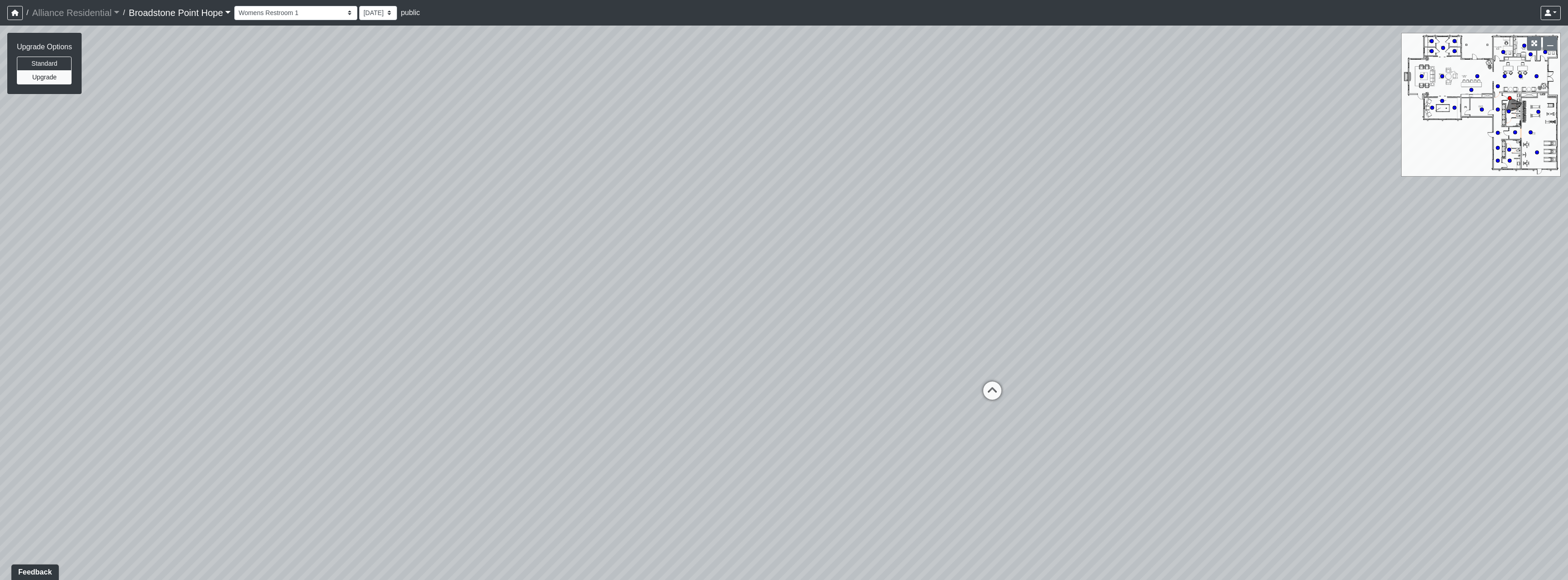
click at [700, 150] on div "Loading... Machines Loading... Cardio Loading... Womens Restroom 1 Loading... P…" at bounding box center [784, 303] width 1568 height 554
drag, startPoint x: 1175, startPoint y: 72, endPoint x: 1163, endPoint y: 191, distance: 119.6
click at [700, 191] on div "Loading... Machines Loading... Cardio Loading... Womens Restroom 1 Loading... P…" at bounding box center [784, 303] width 1568 height 554
drag, startPoint x: 1073, startPoint y: 195, endPoint x: 1030, endPoint y: 227, distance: 53.6
click at [700, 227] on div "Loading... Machines Loading... Cardio Loading... Womens Restroom 1 Loading... P…" at bounding box center [784, 303] width 1568 height 554
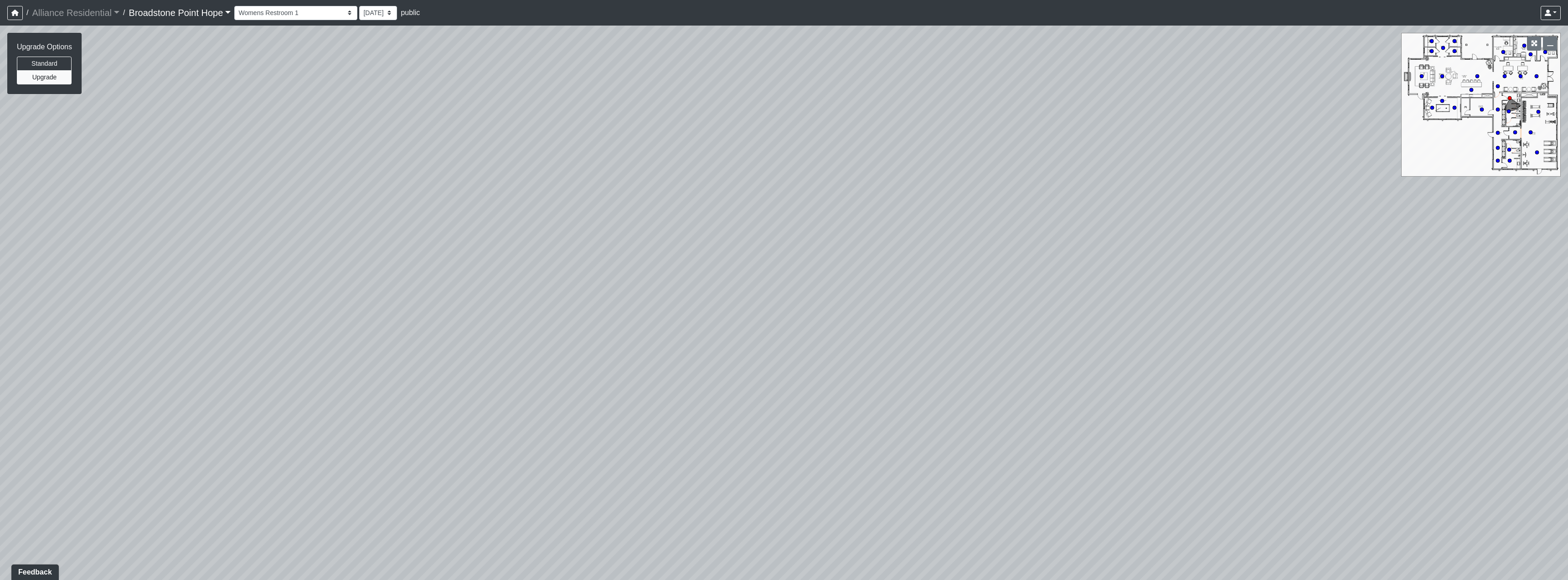
drag, startPoint x: 974, startPoint y: 156, endPoint x: 966, endPoint y: 196, distance: 40.8
click at [700, 196] on div "Loading... Machines Loading... Cardio Loading... Womens Restroom 1 Loading... P…" at bounding box center [784, 303] width 1568 height 554
drag, startPoint x: 883, startPoint y: 176, endPoint x: 929, endPoint y: 180, distance: 46.2
click at [700, 180] on div "Loading... Machines Loading... Cardio Loading... Womens Restroom 1 Loading... P…" at bounding box center [784, 303] width 1568 height 554
click at [700, 163] on circle at bounding box center [1510, 160] width 4 height 4
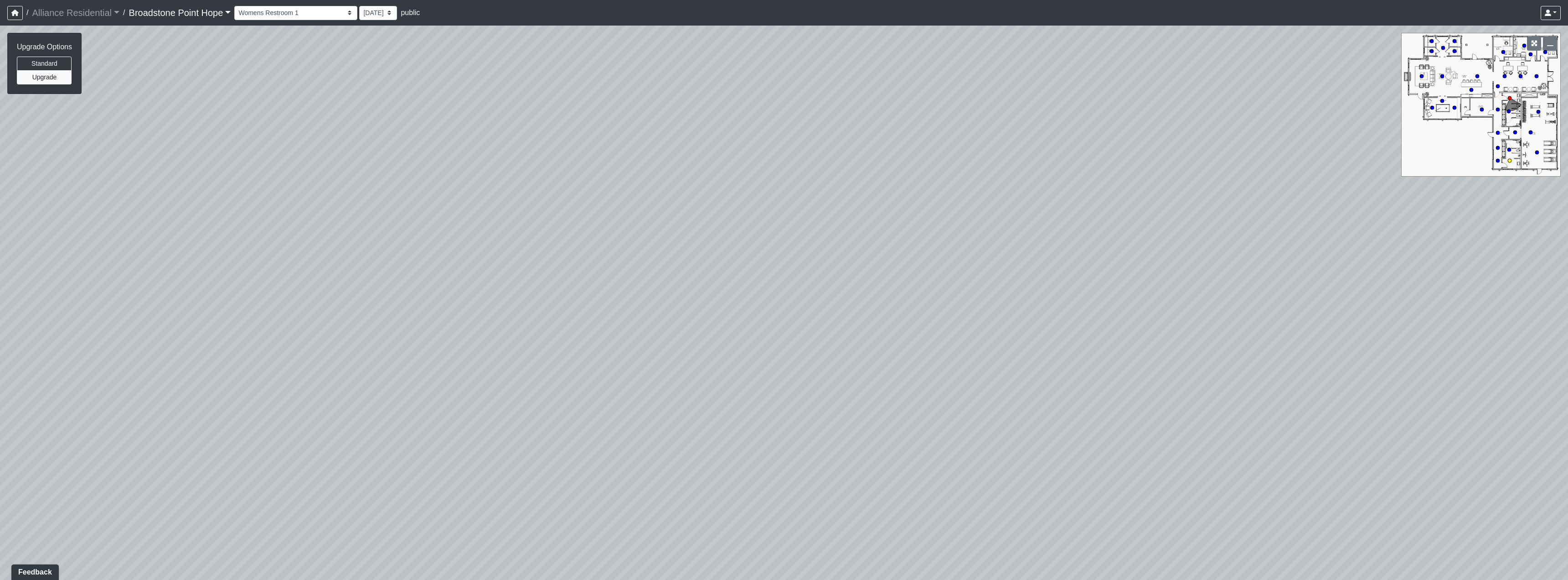
select select "p46QPgDkN4hUvcSdeG6DC2"
drag, startPoint x: 533, startPoint y: 247, endPoint x: 1037, endPoint y: 162, distance: 511.1
click at [700, 162] on div "Loading... Machines Loading... Cardio Loading... Womens Restroom 1 Loading... P…" at bounding box center [784, 303] width 1568 height 554
drag, startPoint x: 603, startPoint y: 211, endPoint x: 795, endPoint y: 146, distance: 202.7
click at [700, 165] on div "Loading... Machines Loading... Cardio Loading... Womens Restroom 1 Loading... P…" at bounding box center [784, 303] width 1568 height 554
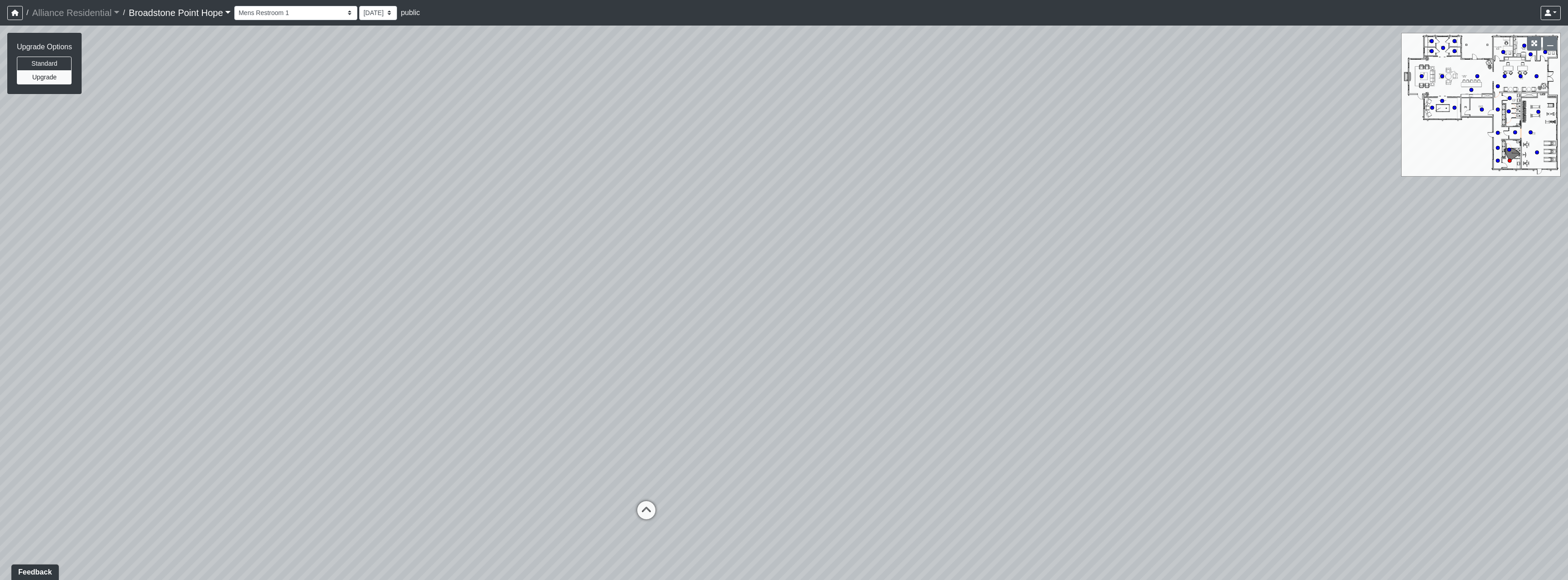
drag, startPoint x: 787, startPoint y: 146, endPoint x: 813, endPoint y: 272, distance: 128.7
click at [700, 280] on div "Loading... Machines Loading... Cardio Loading... Womens Restroom 1 Loading... P…" at bounding box center [784, 303] width 1568 height 554
drag, startPoint x: 773, startPoint y: 176, endPoint x: 896, endPoint y: 272, distance: 156.0
click at [700, 272] on div "Loading... Machines Loading... Cardio Loading... Womens Restroom 1 Loading... P…" at bounding box center [784, 303] width 1568 height 554
drag, startPoint x: 962, startPoint y: 262, endPoint x: 1045, endPoint y: 185, distance: 113.2
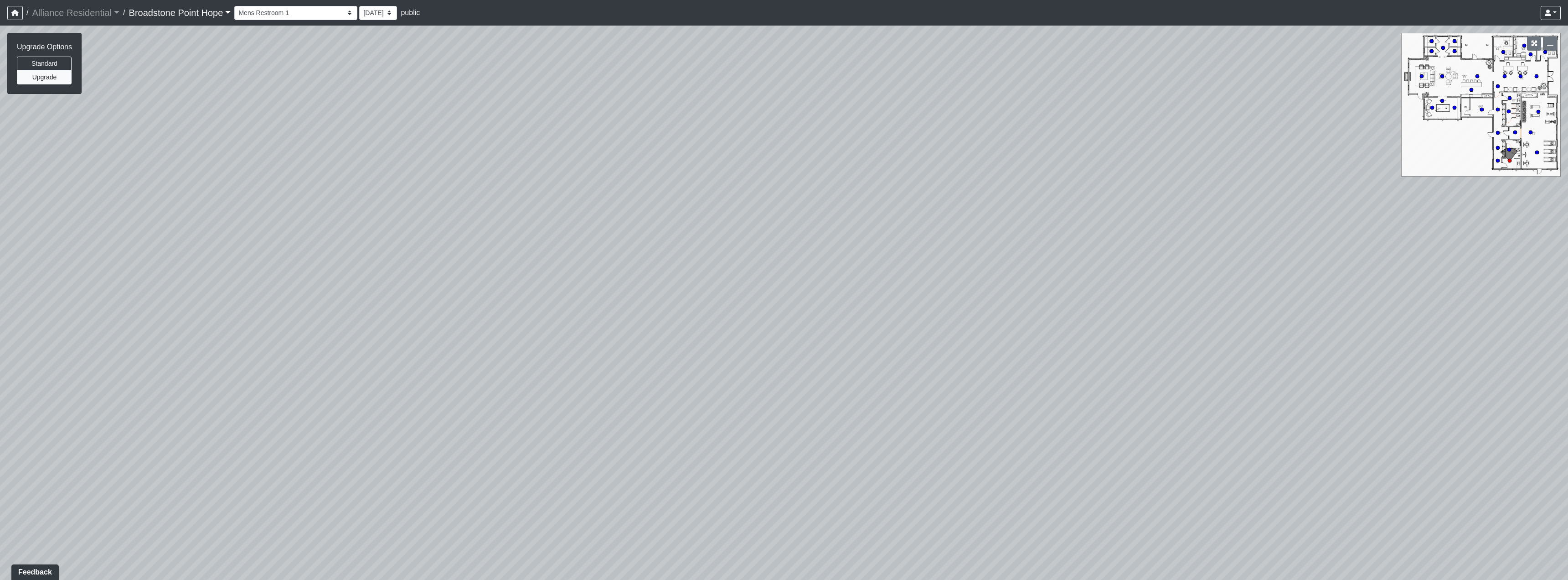
click at [700, 185] on div "Loading... Machines Loading... Cardio Loading... Womens Restroom 1 Loading... P…" at bounding box center [784, 303] width 1568 height 554
drag, startPoint x: 545, startPoint y: 188, endPoint x: 641, endPoint y: 133, distance: 110.6
click at [641, 133] on div "Loading... Machines Loading... Cardio Loading... Womens Restroom 1 Loading... P…" at bounding box center [784, 303] width 1568 height 554
drag, startPoint x: 519, startPoint y: 257, endPoint x: 820, endPoint y: 307, distance: 305.1
click at [700, 307] on div "Loading... Machines Loading... Cardio Loading... Womens Restroom 1 Loading... P…" at bounding box center [784, 303] width 1568 height 554
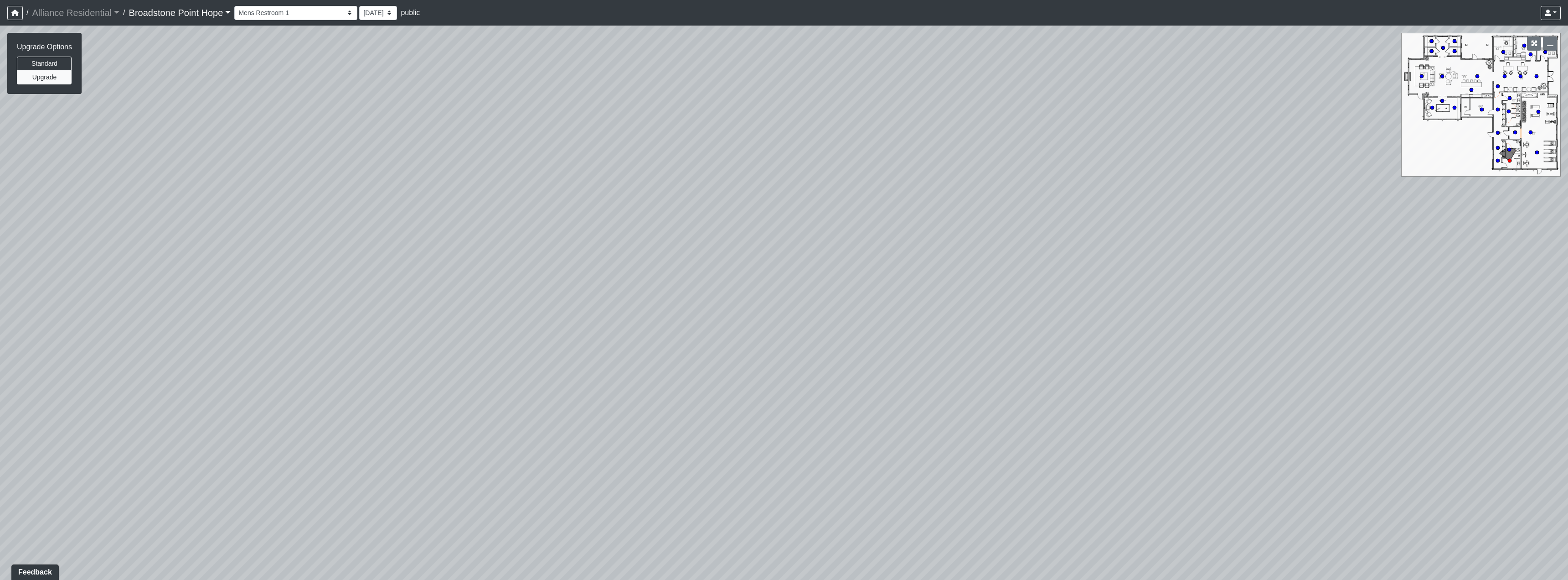
drag, startPoint x: 820, startPoint y: 307, endPoint x: 751, endPoint y: 265, distance: 80.8
click at [700, 265] on div "Loading... Machines Loading... Cardio Loading... Womens Restroom 1 Loading... P…" at bounding box center [784, 303] width 1568 height 554
drag, startPoint x: 681, startPoint y: 325, endPoint x: 550, endPoint y: 300, distance: 133.4
click at [550, 300] on div "Loading... Machines Loading... Cardio Loading... Womens Restroom 1 Loading... P…" at bounding box center [784, 303] width 1568 height 554
drag, startPoint x: 668, startPoint y: 243, endPoint x: 1080, endPoint y: 173, distance: 417.9
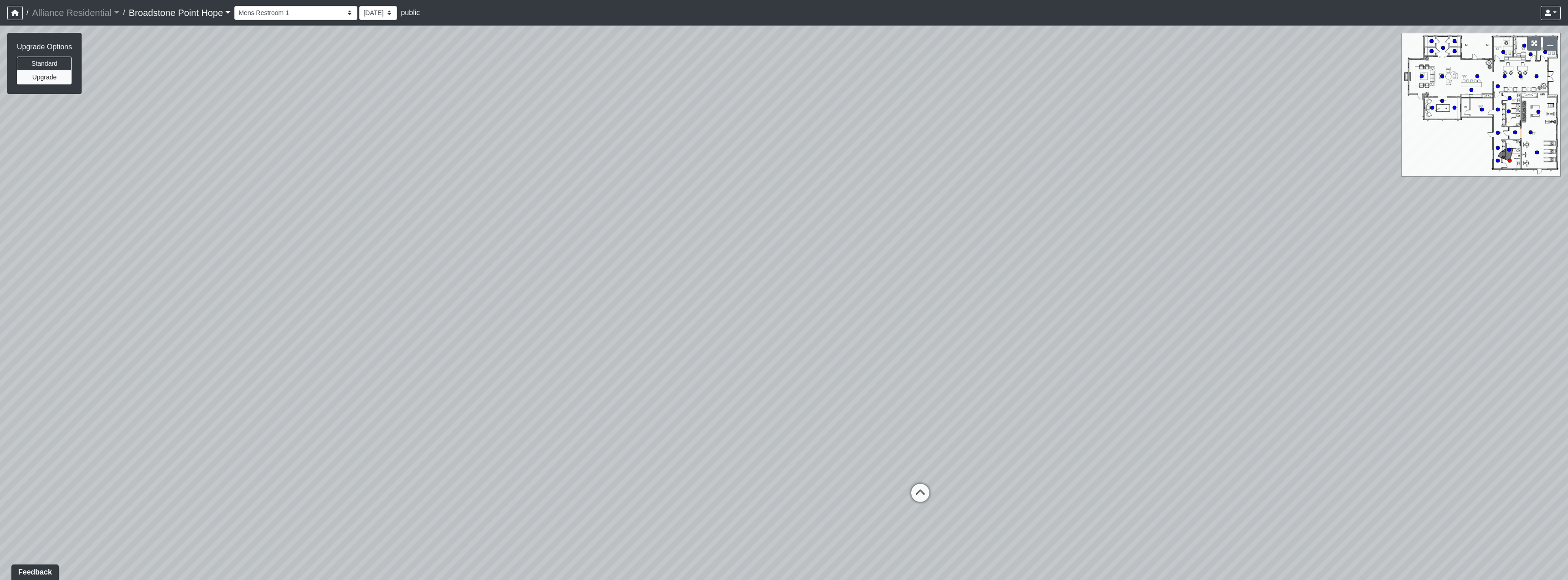
click at [700, 173] on div "Loading... Machines Loading... Cardio Loading... Womens Restroom 1 Loading... P…" at bounding box center [784, 303] width 1568 height 554
drag, startPoint x: 487, startPoint y: 255, endPoint x: 997, endPoint y: 158, distance: 519.1
click at [700, 158] on div "Loading... Machines Loading... Cardio Loading... Womens Restroom 1 Loading... P…" at bounding box center [784, 303] width 1568 height 554
drag, startPoint x: 601, startPoint y: 231, endPoint x: 1098, endPoint y: 180, distance: 499.6
click at [700, 180] on div "Loading... Machines Loading... Cardio Loading... Womens Restroom 1 Loading... P…" at bounding box center [784, 303] width 1568 height 554
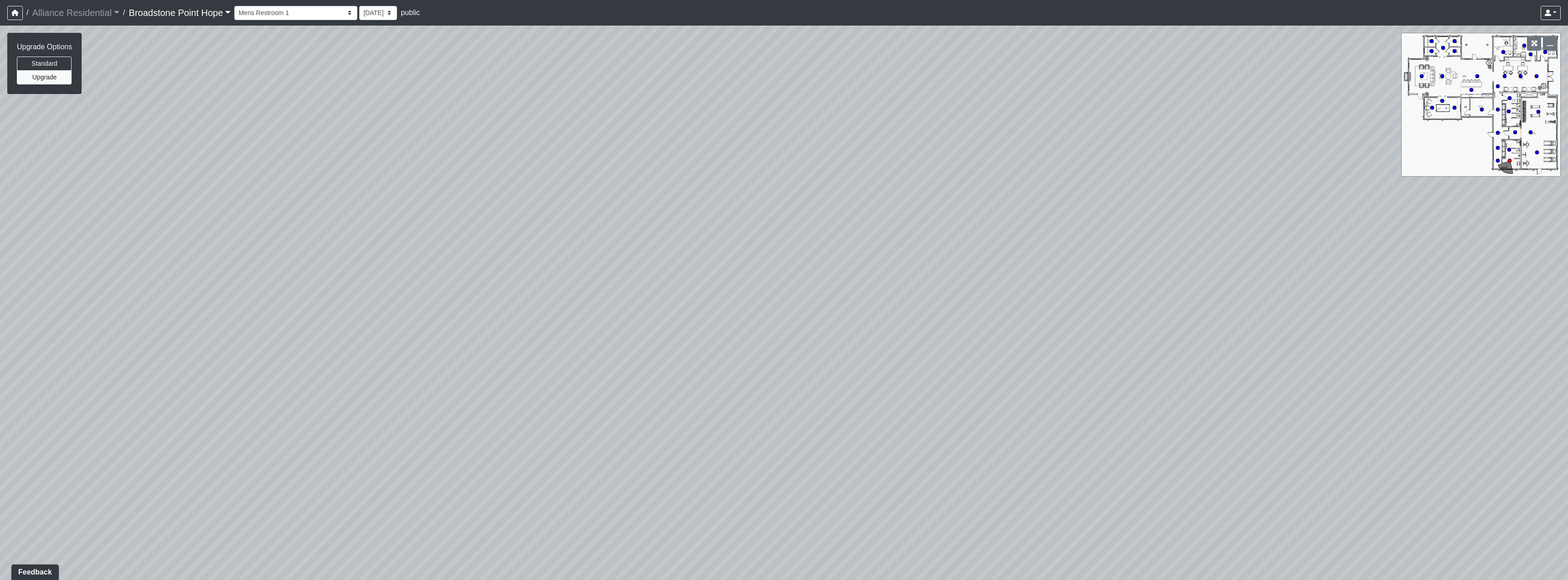
drag, startPoint x: 740, startPoint y: 197, endPoint x: 1020, endPoint y: 219, distance: 280.9
click at [700, 219] on div "Loading... Machines Loading... Cardio Loading... Womens Restroom 1 Loading... P…" at bounding box center [784, 303] width 1568 height 554
drag, startPoint x: 731, startPoint y: 210, endPoint x: 1138, endPoint y: 209, distance: 407.0
click at [700, 209] on div "Loading... Machines Loading... Cardio Loading... Womens Restroom 1 Loading... P…" at bounding box center [784, 303] width 1568 height 554
drag, startPoint x: 773, startPoint y: 159, endPoint x: 975, endPoint y: 220, distance: 211.0
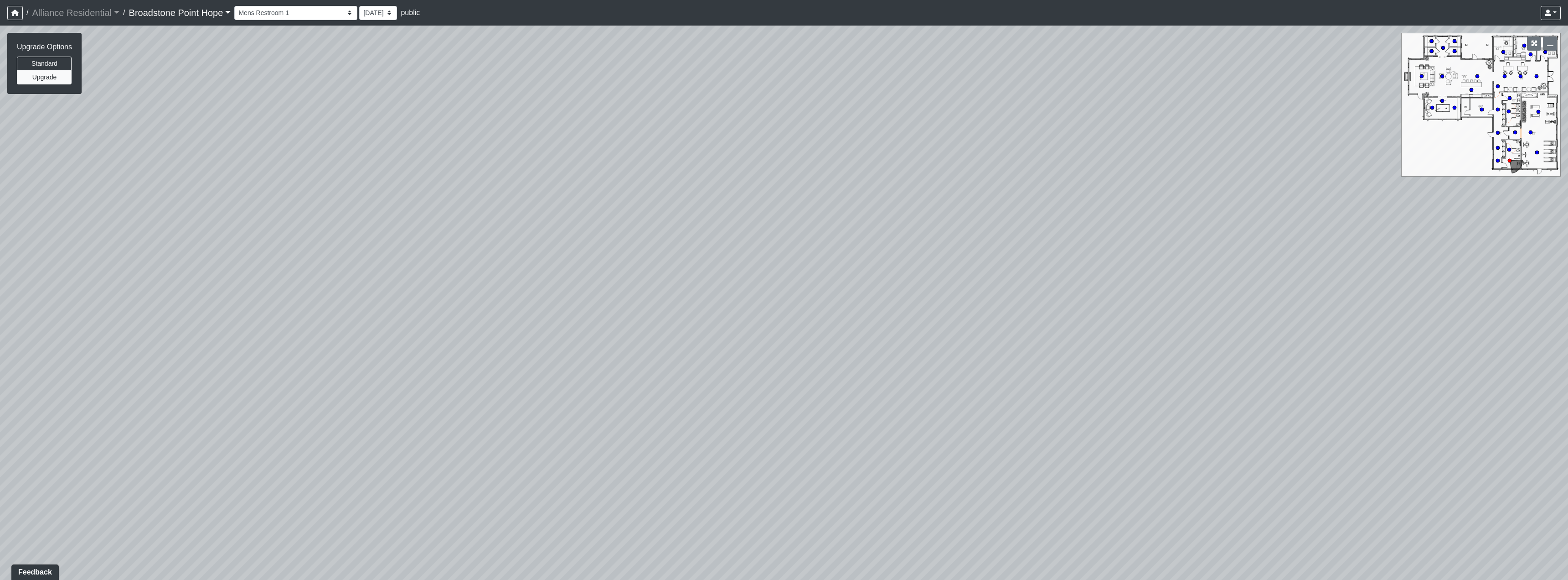
click at [700, 220] on div "Loading... Machines Loading... Cardio Loading... Womens Restroom 1 Loading... P…" at bounding box center [784, 303] width 1568 height 554
drag, startPoint x: 878, startPoint y: 176, endPoint x: 1057, endPoint y: 215, distance: 183.2
click at [700, 218] on div "Loading... Machines Loading... Cardio Loading... Womens Restroom 1 Loading... P…" at bounding box center [784, 303] width 1568 height 554
drag, startPoint x: 899, startPoint y: 195, endPoint x: 1140, endPoint y: 201, distance: 241.1
click at [700, 201] on div "Loading... Machines Loading... Cardio Loading... Womens Restroom 1 Loading... P…" at bounding box center [784, 303] width 1568 height 554
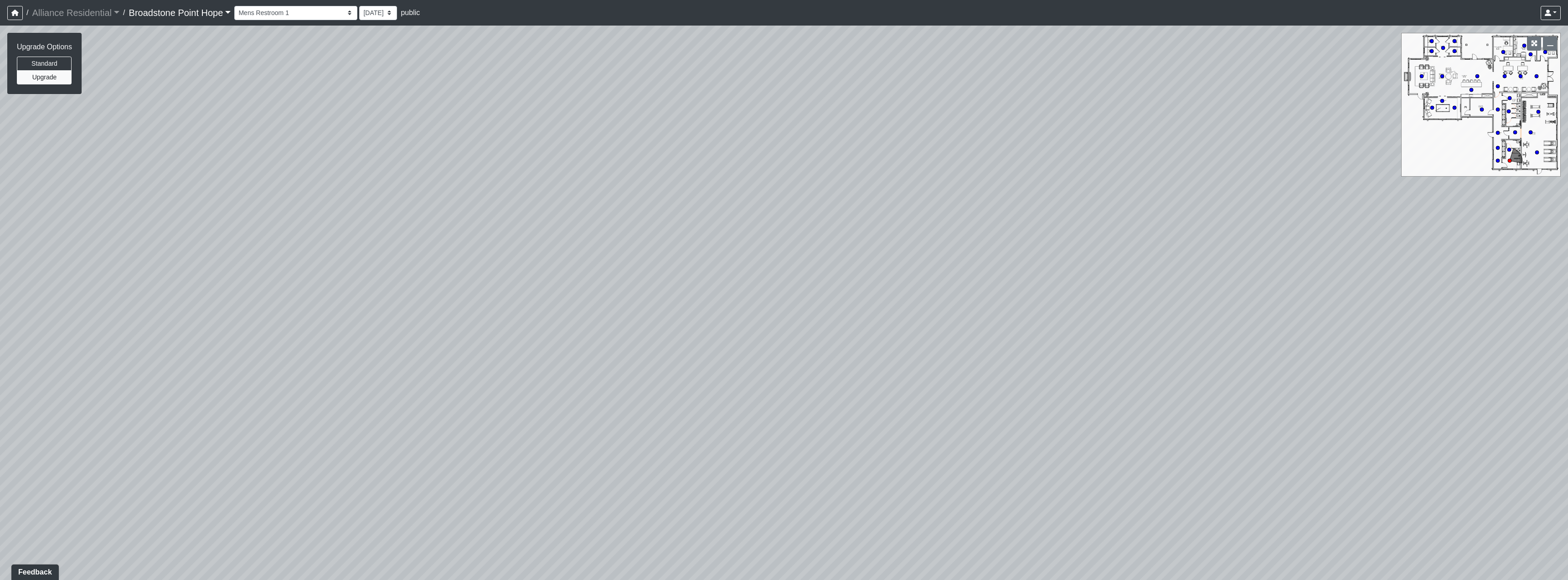
drag, startPoint x: 542, startPoint y: 191, endPoint x: 923, endPoint y: 195, distance: 381.0
click at [700, 197] on div "Loading... Machines Loading... Cardio Loading... Womens Restroom 1 Loading... P…" at bounding box center [784, 303] width 1568 height 554
drag, startPoint x: 508, startPoint y: 176, endPoint x: 839, endPoint y: 197, distance: 331.7
click at [700, 201] on div "Loading... Machines Loading... Cardio Loading... Womens Restroom 1 Loading... P…" at bounding box center [784, 303] width 1568 height 554
drag, startPoint x: 698, startPoint y: 189, endPoint x: 881, endPoint y: 234, distance: 188.5
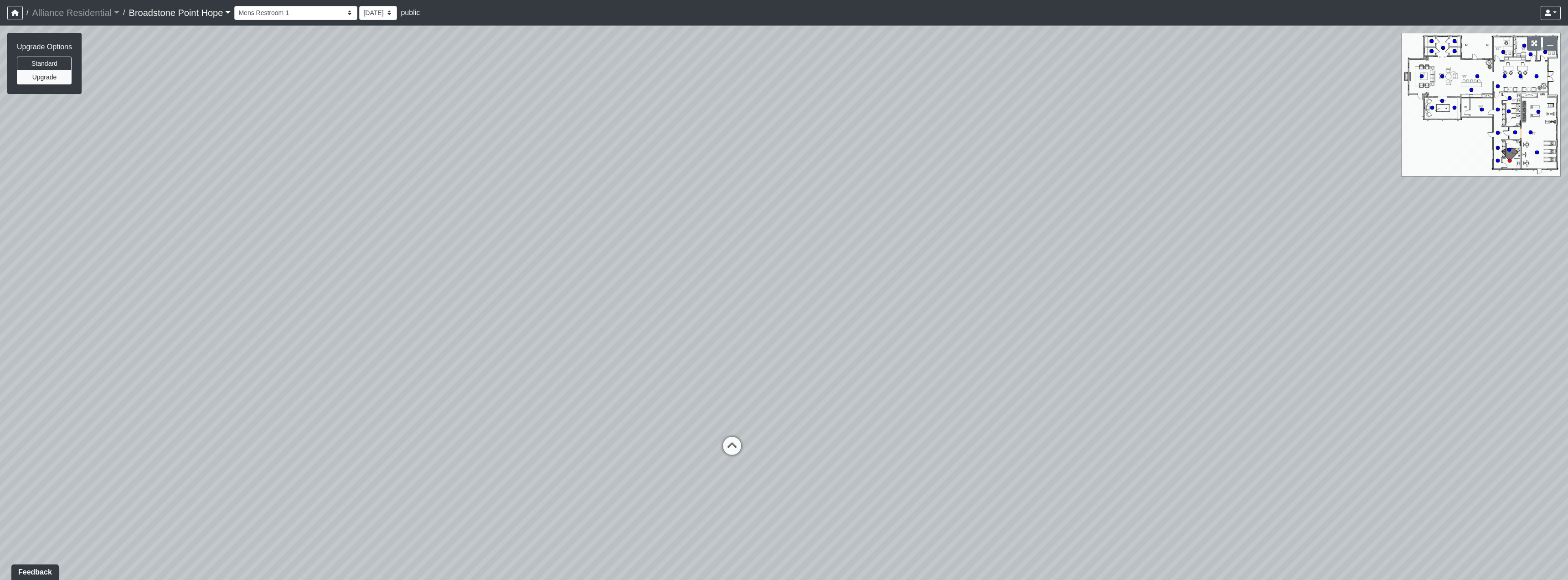
click at [700, 234] on div "Loading... Machines Loading... Cardio Loading... Womens Restroom 1 Loading... P…" at bounding box center [784, 303] width 1568 height 554
drag, startPoint x: 529, startPoint y: 206, endPoint x: 944, endPoint y: 236, distance: 416.1
click at [700, 236] on div "Loading... Machines Loading... Cardio Loading... Womens Restroom 1 Loading... P…" at bounding box center [784, 303] width 1568 height 554
drag, startPoint x: 883, startPoint y: 193, endPoint x: 729, endPoint y: 272, distance: 173.1
click at [700, 272] on div "Loading... Machines Loading... Cardio Loading... Womens Restroom 1 Loading... P…" at bounding box center [784, 303] width 1568 height 554
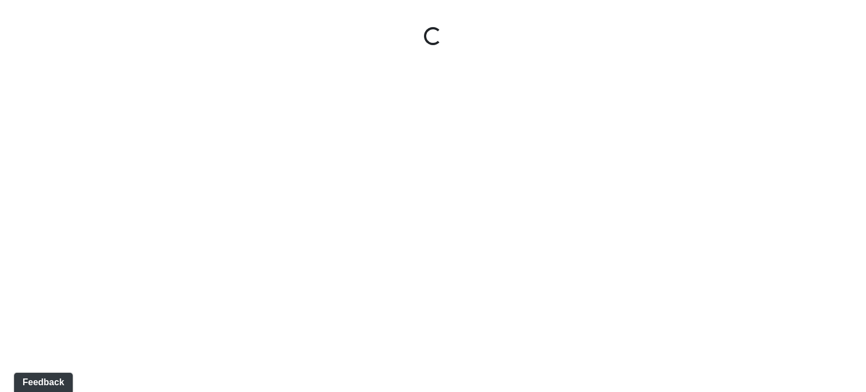
select select "mj8vEUuNePCXY5Efgji3E7"
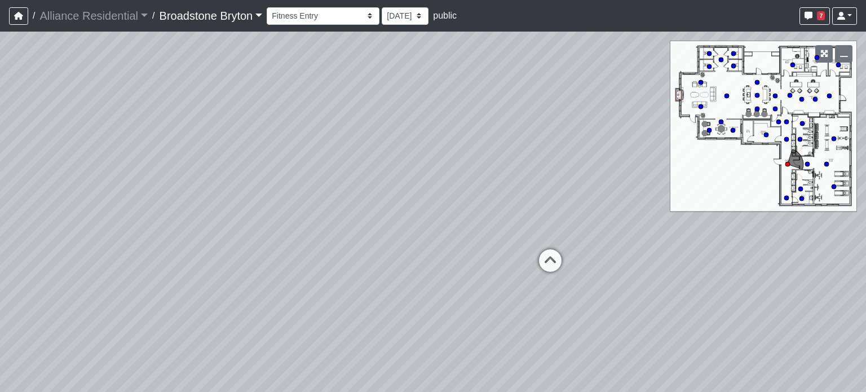
select select "rewj7XcUoHUnDvUeLTdGk9"
